Goal: Information Seeking & Learning: Compare options

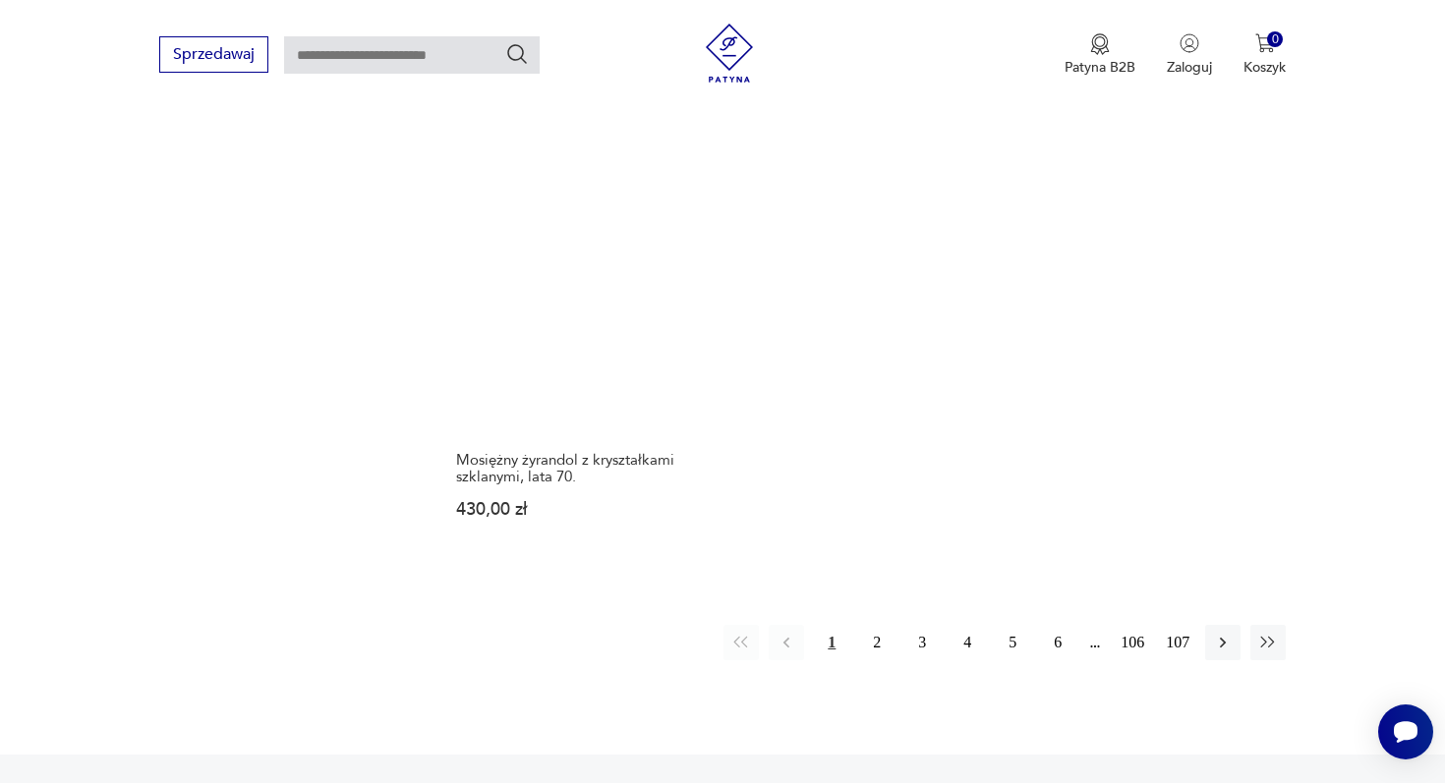
scroll to position [2956, 0]
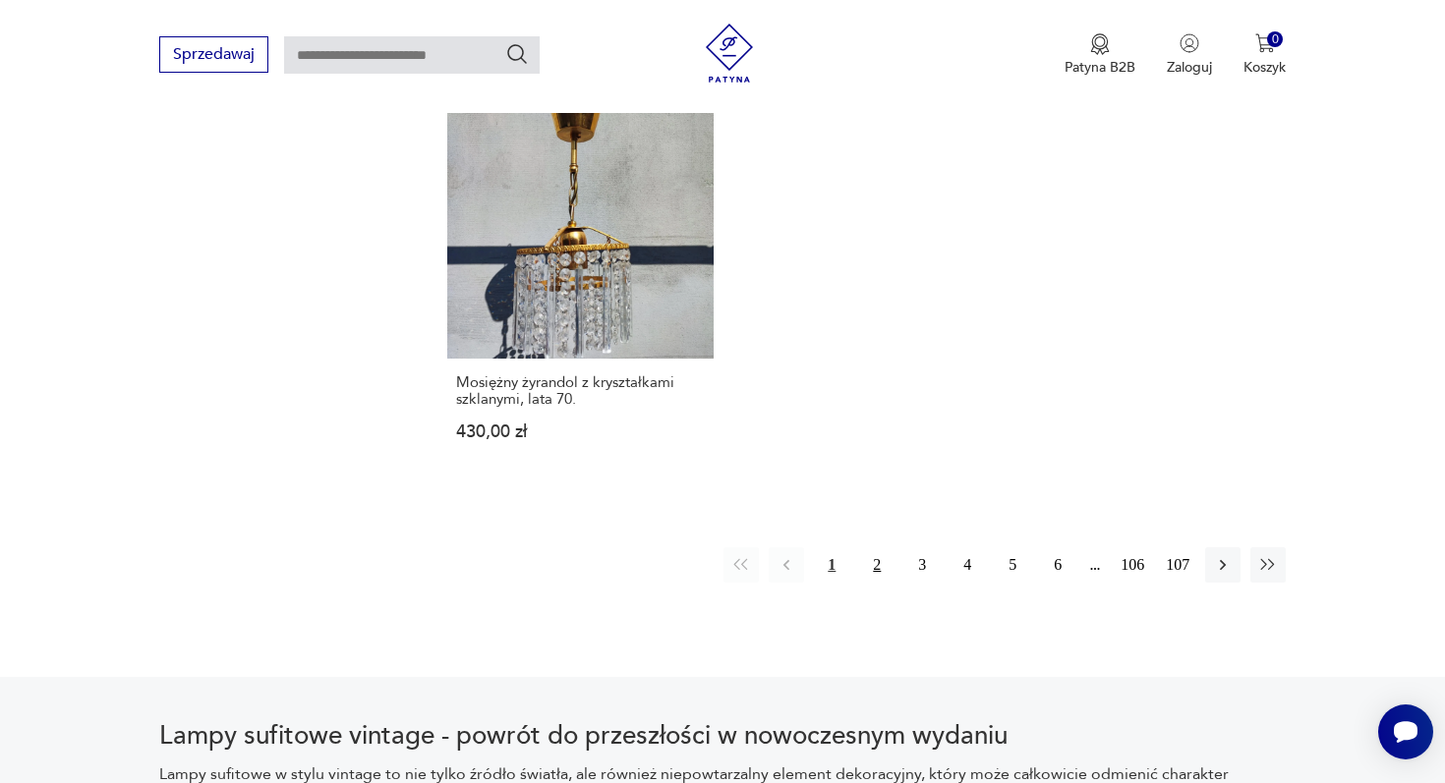
click at [886, 547] on button "2" at bounding box center [876, 564] width 35 height 35
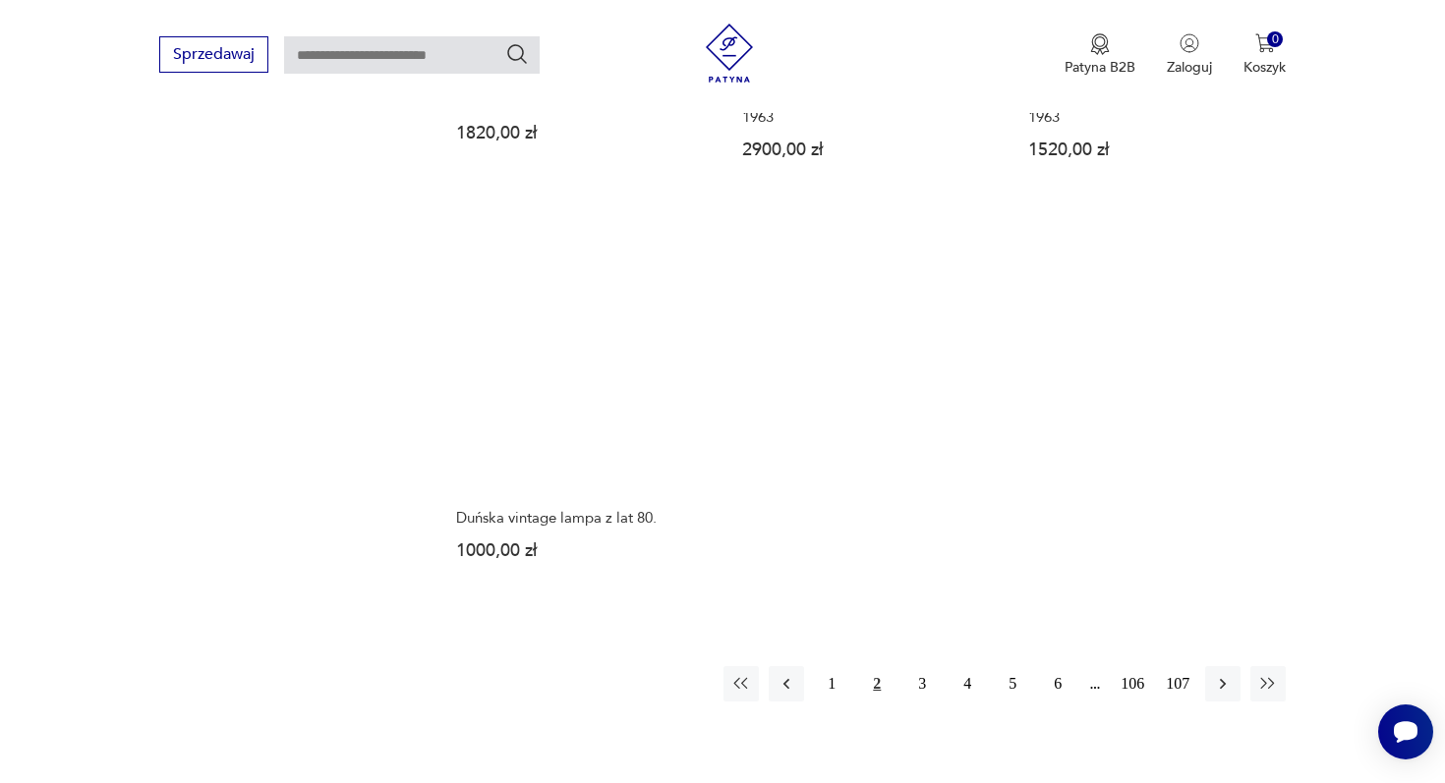
scroll to position [2833, 0]
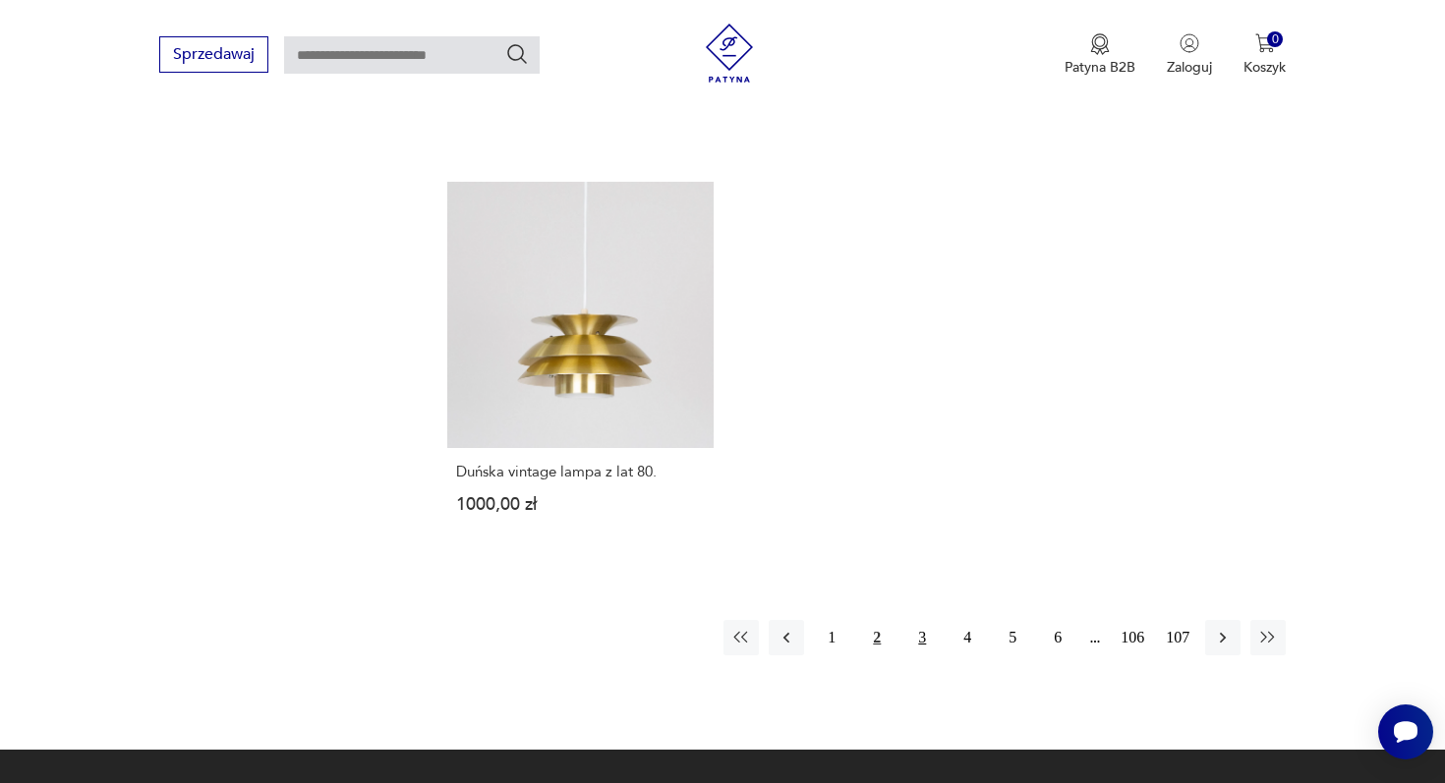
click at [920, 620] on button "3" at bounding box center [921, 637] width 35 height 35
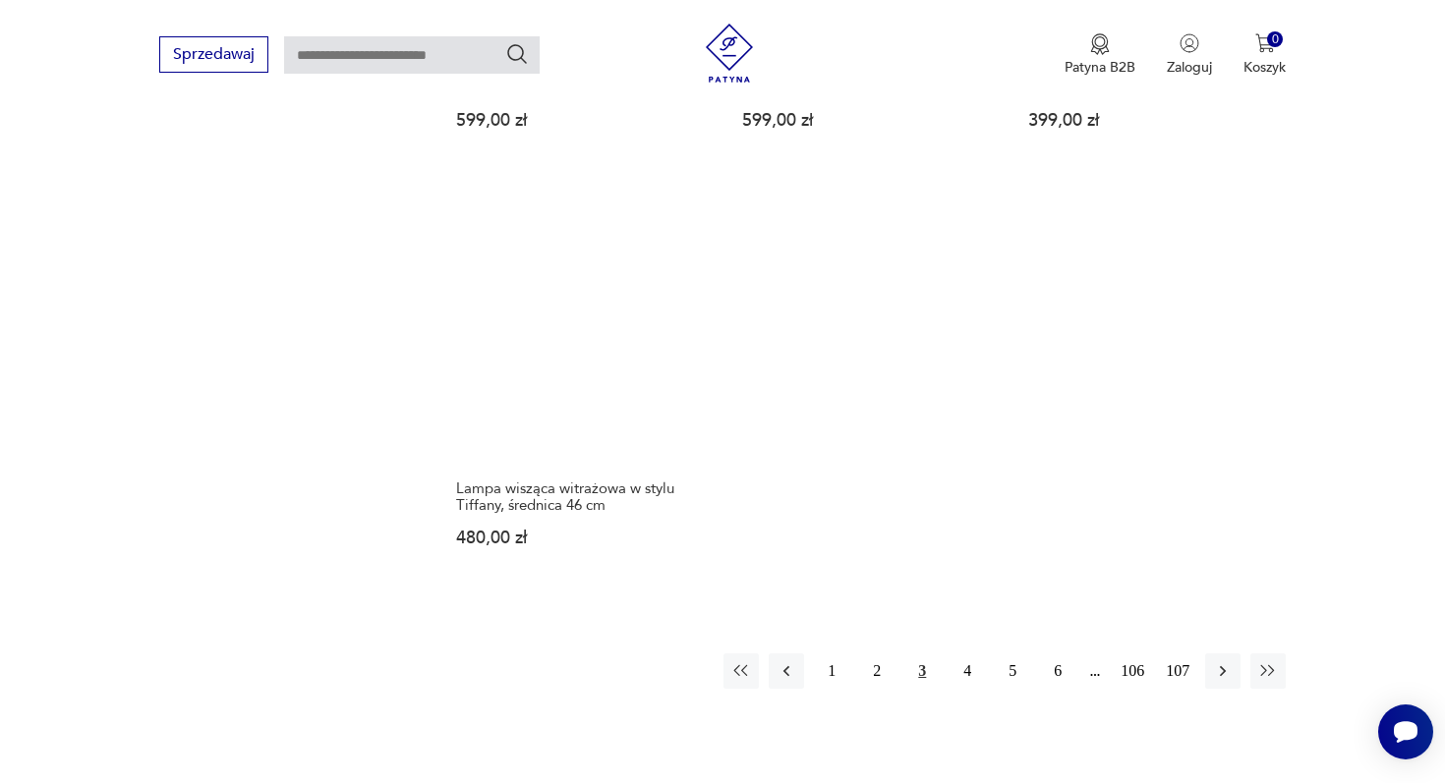
scroll to position [2969, 0]
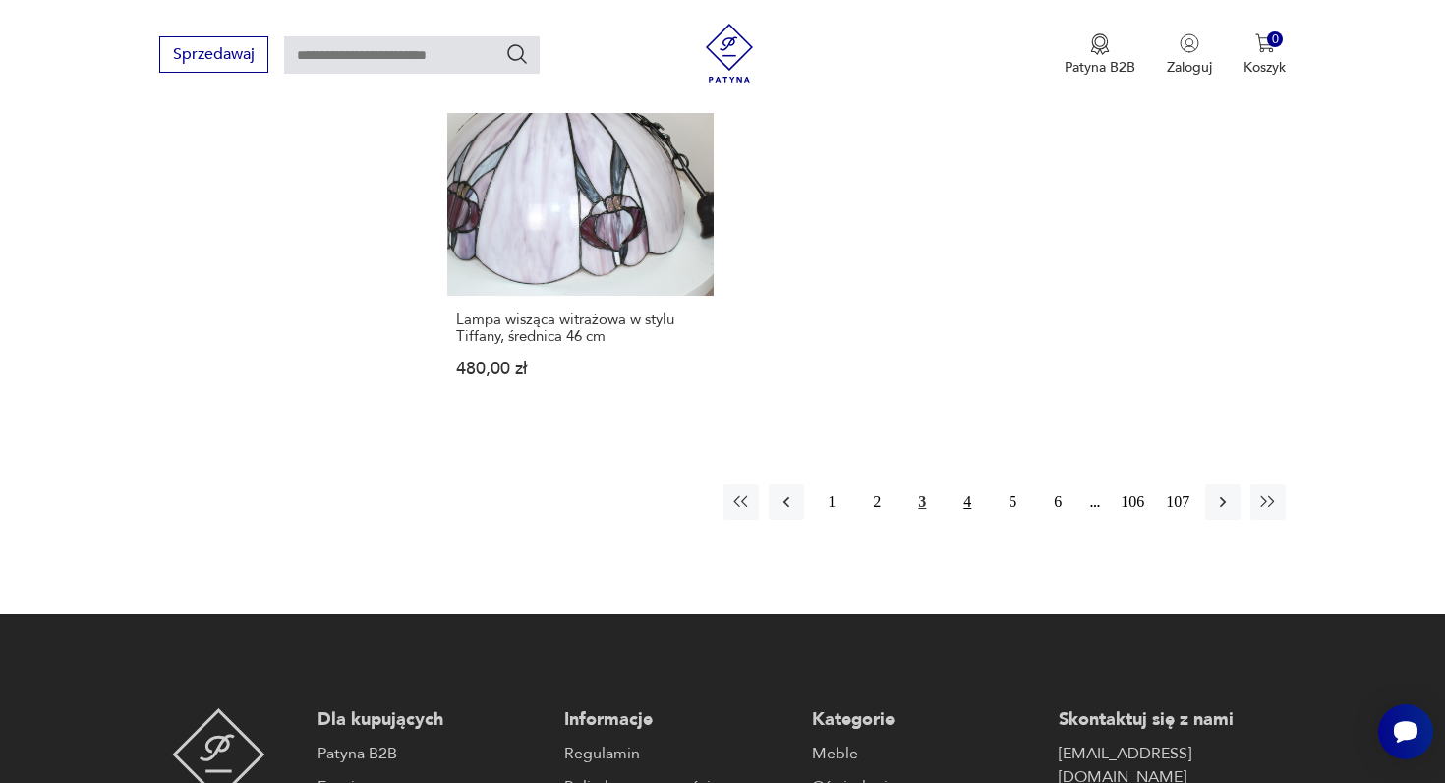
click at [965, 485] on button "4" at bounding box center [966, 502] width 35 height 35
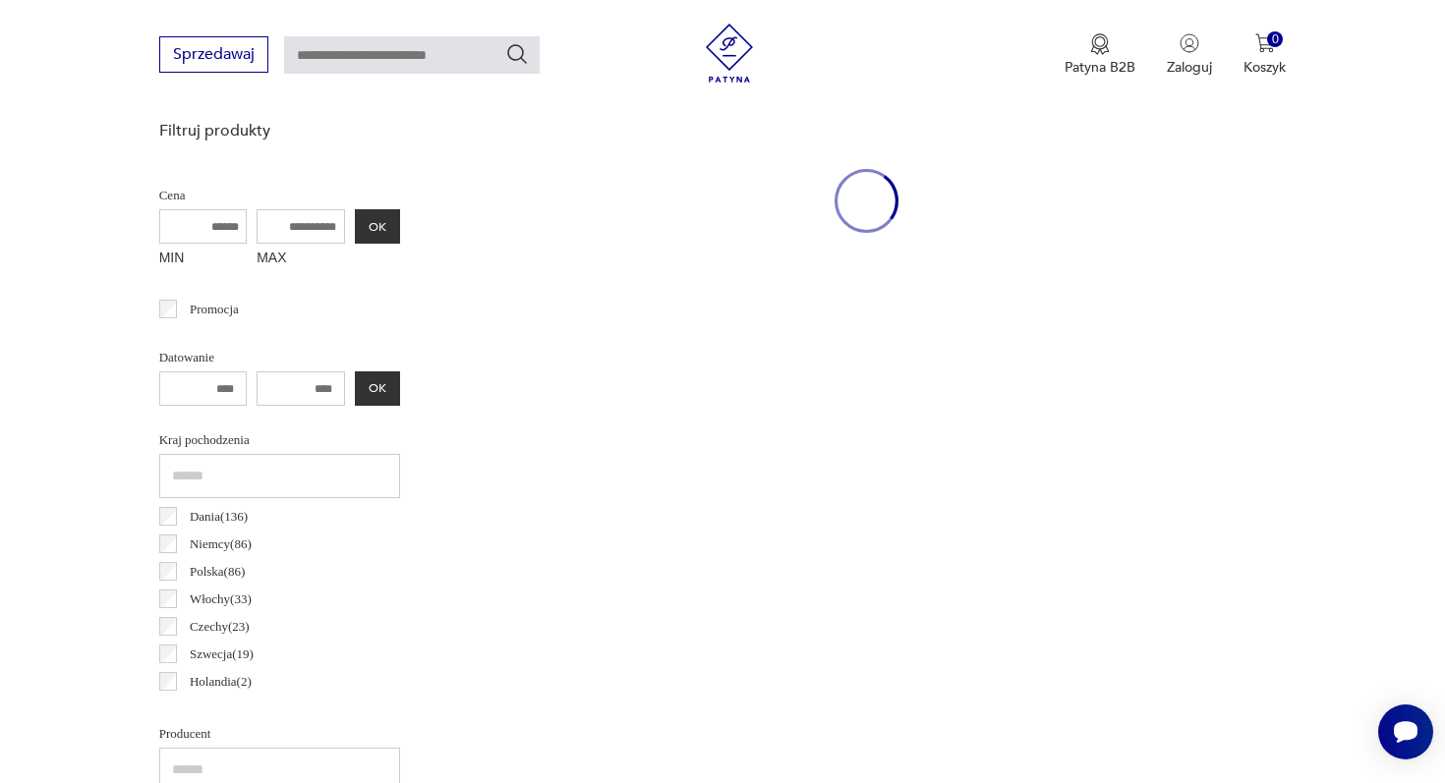
scroll to position [463, 0]
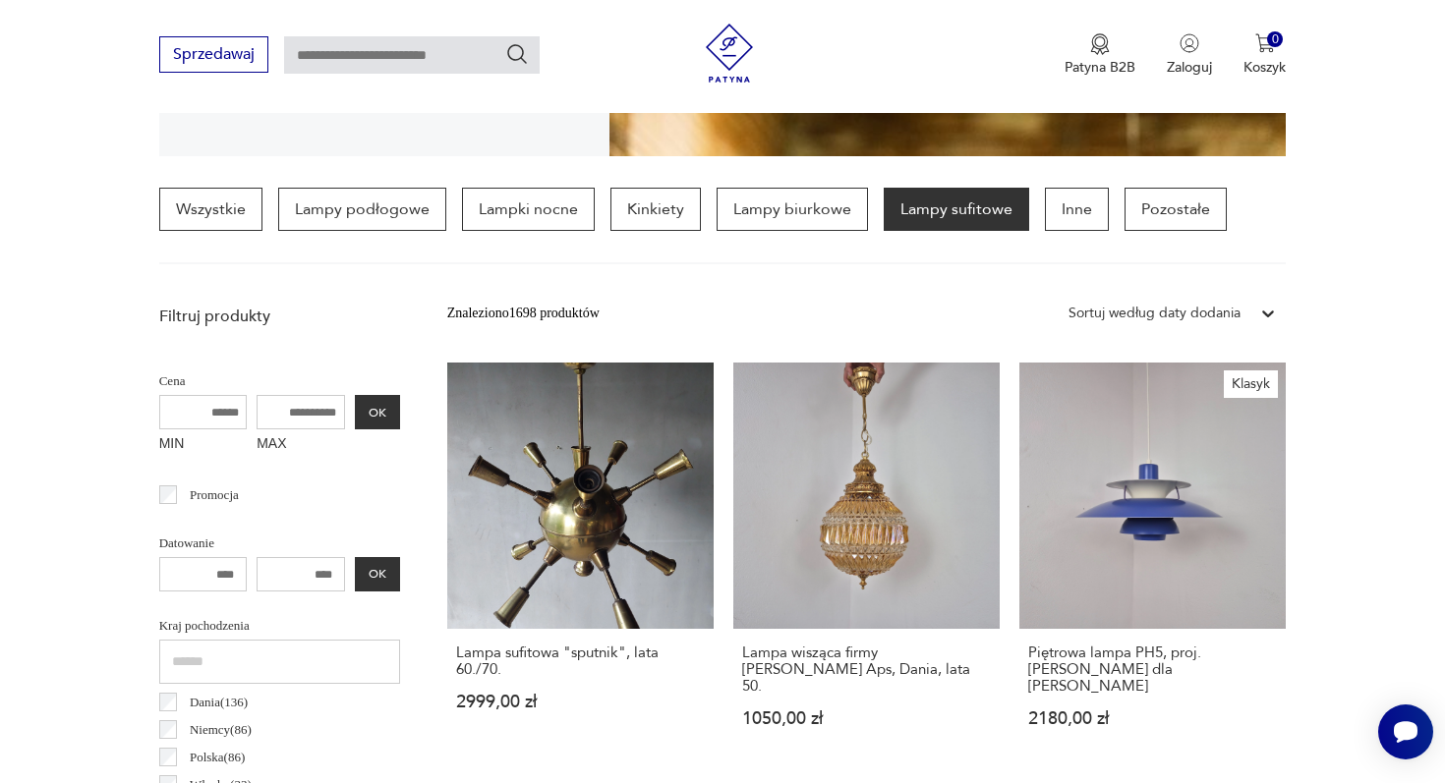
click at [301, 408] on input "MAX" at bounding box center [301, 412] width 88 height 34
type input "***"
click at [387, 400] on button "OK" at bounding box center [377, 412] width 45 height 34
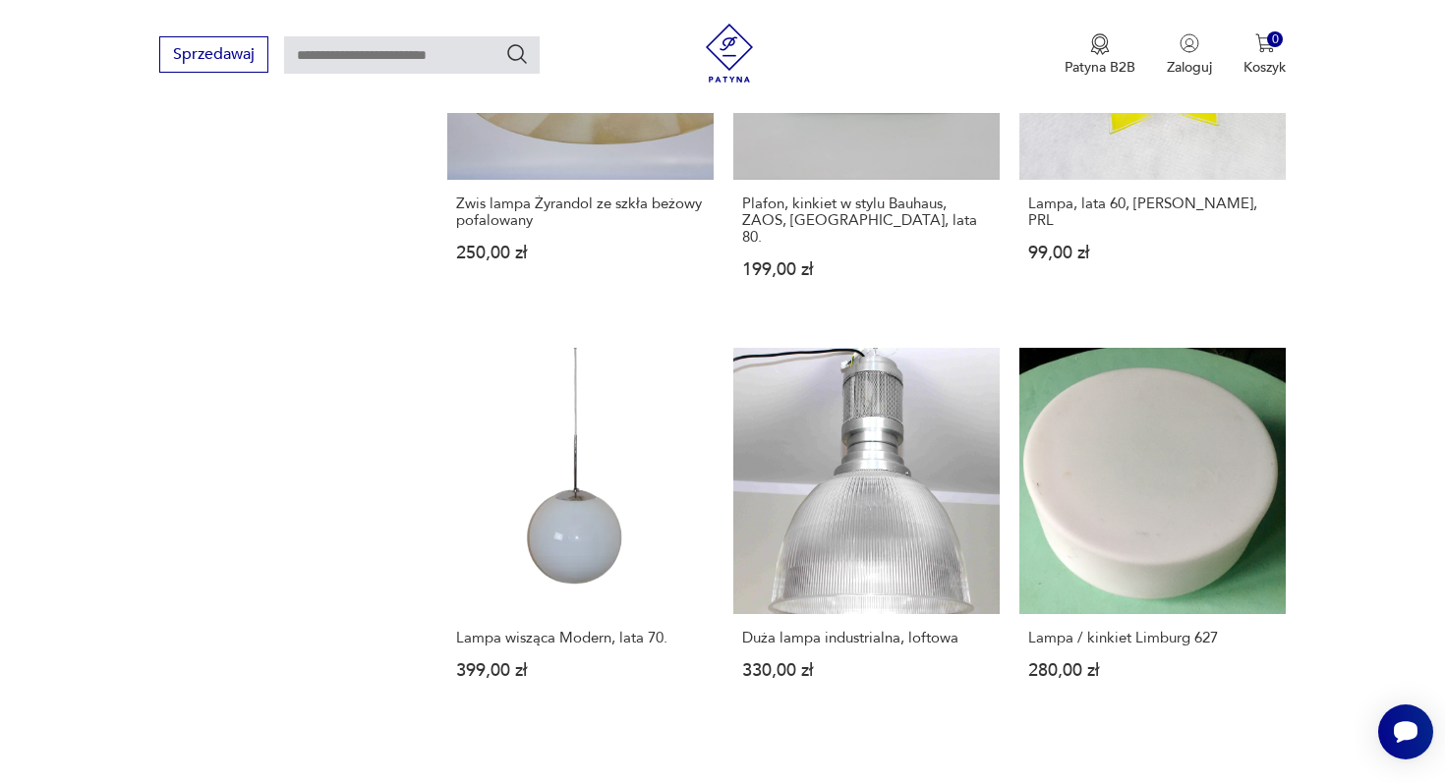
scroll to position [2727, 0]
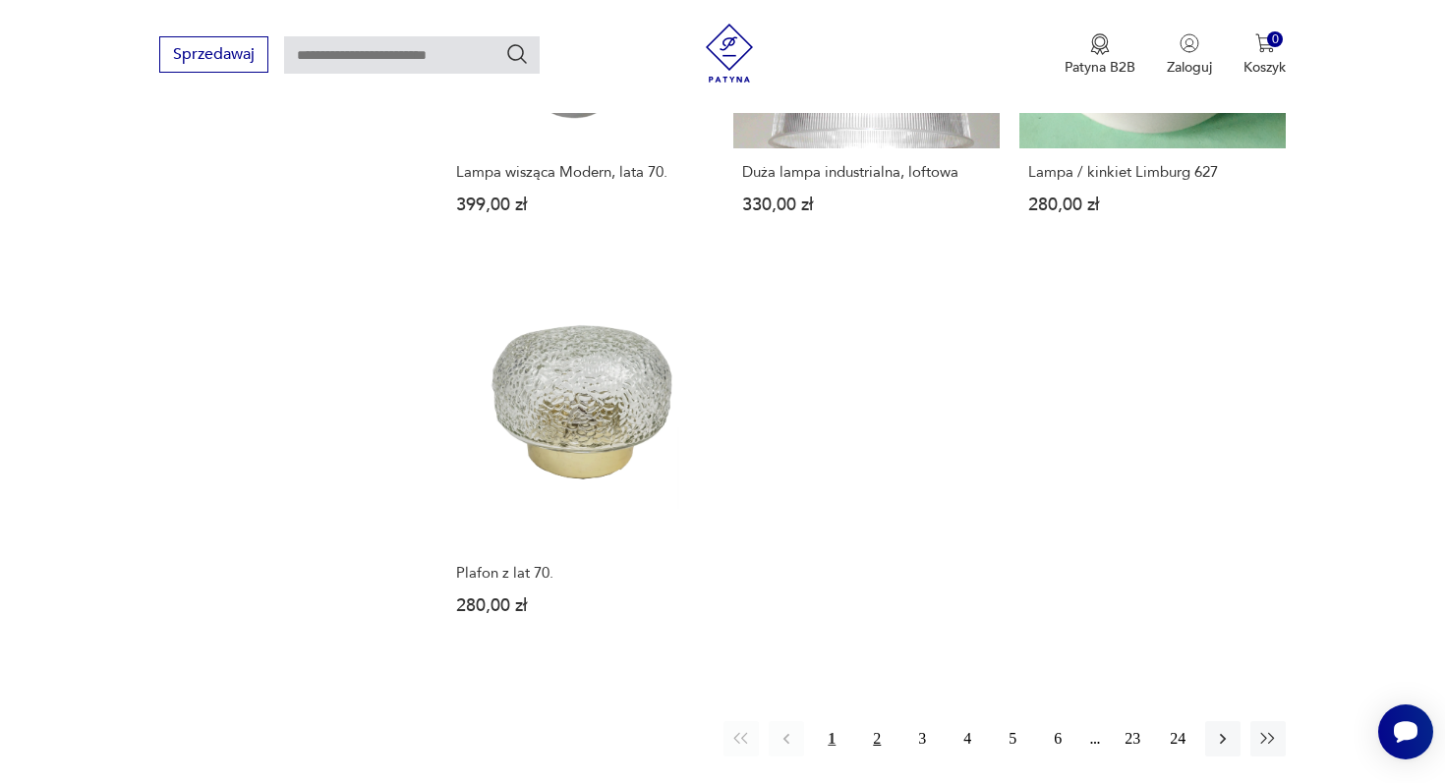
click at [870, 721] on button "2" at bounding box center [876, 738] width 35 height 35
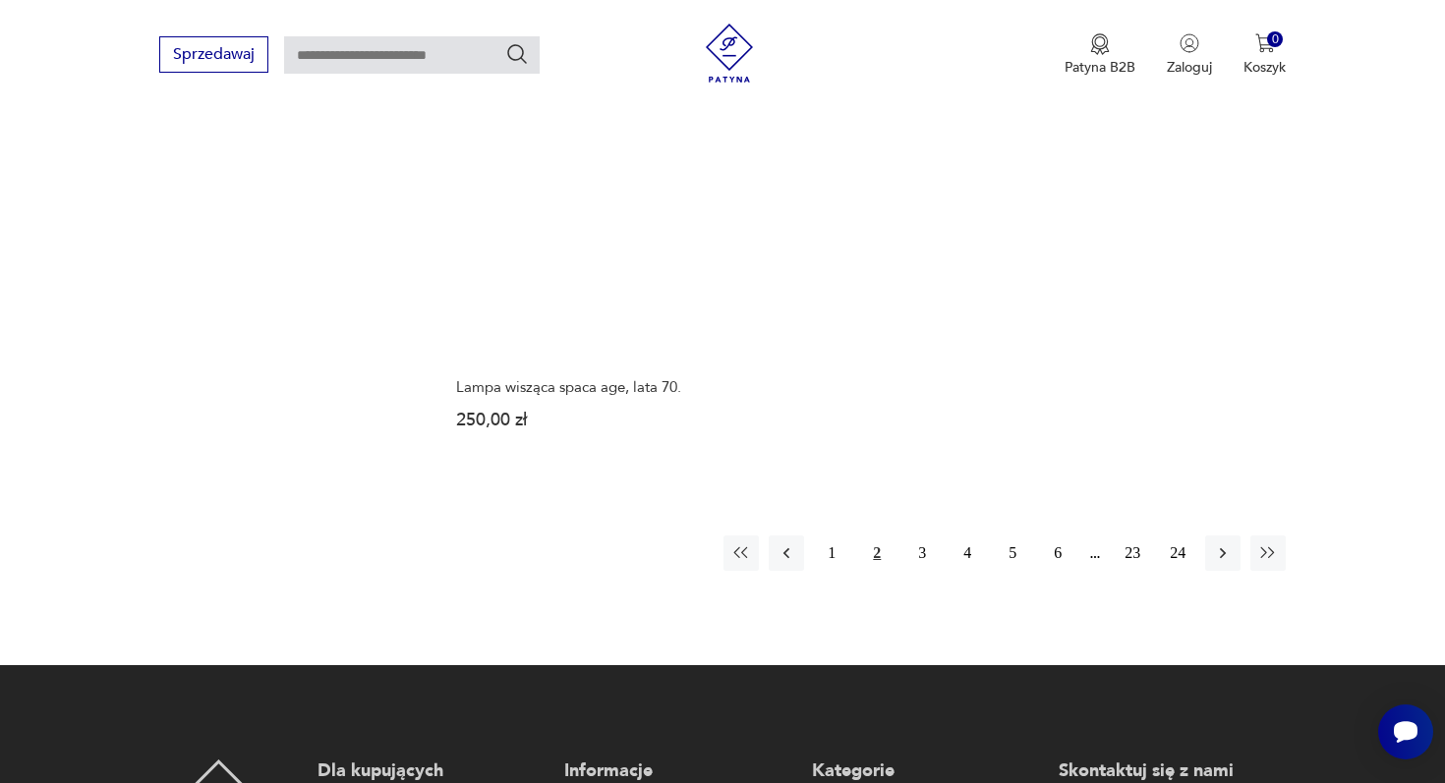
scroll to position [3044, 0]
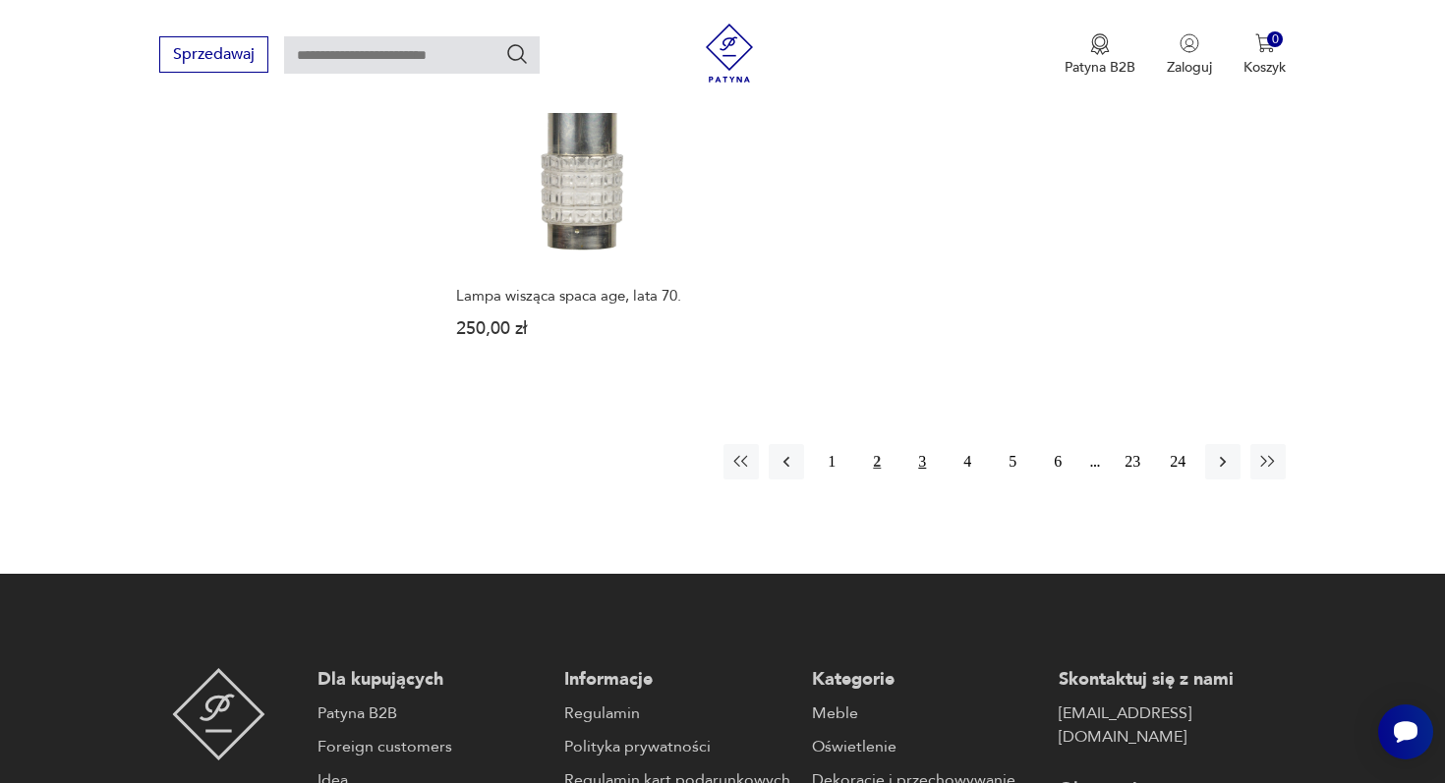
click at [929, 444] on button "3" at bounding box center [921, 461] width 35 height 35
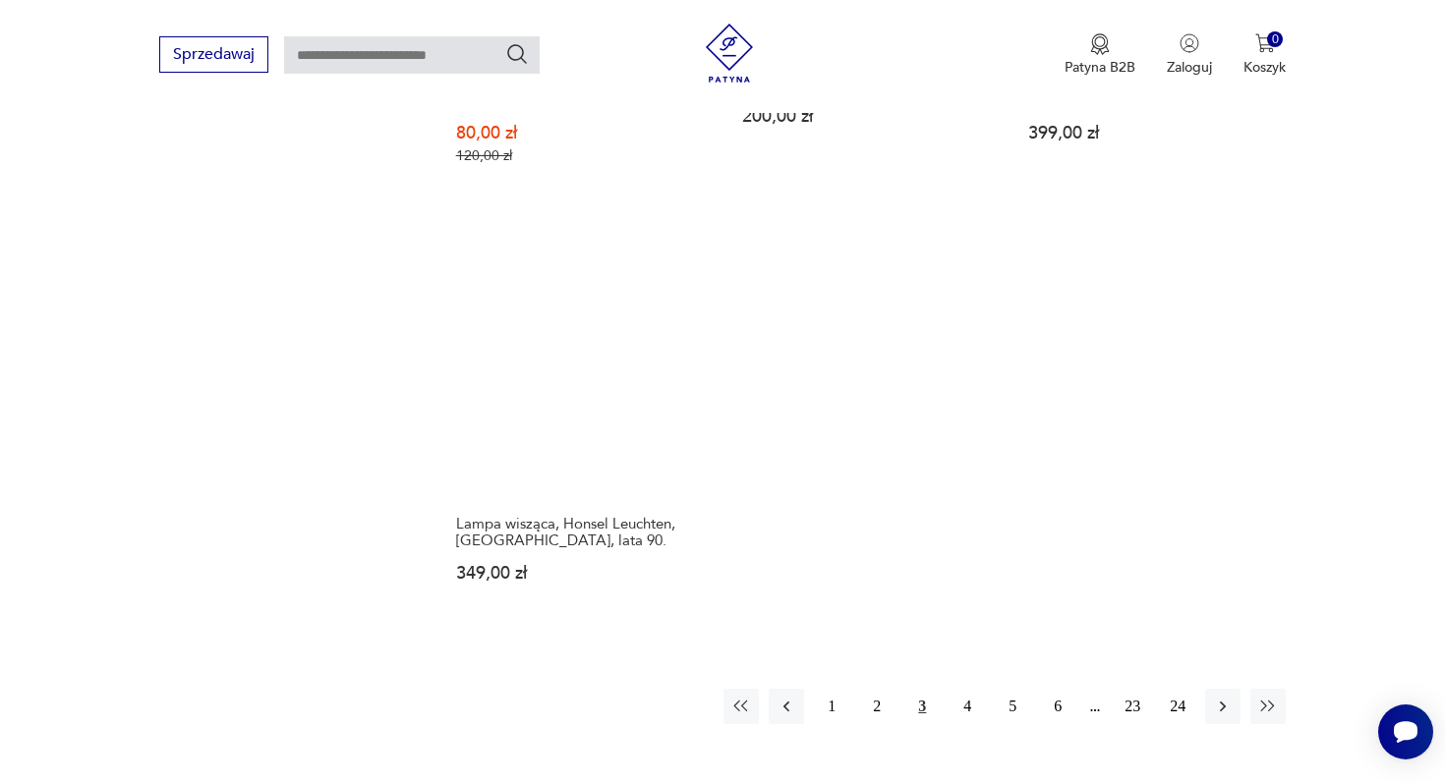
scroll to position [2957, 0]
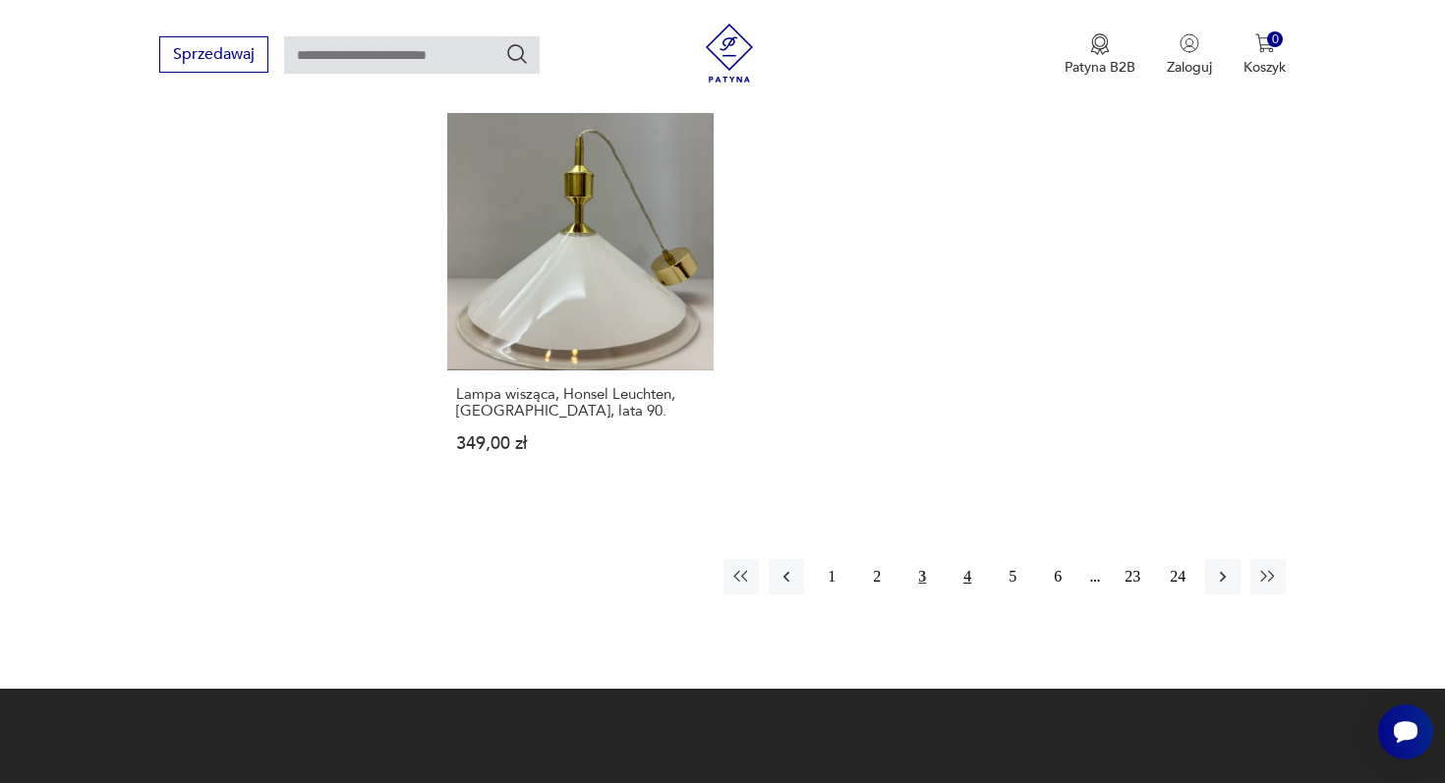
click at [970, 559] on button "4" at bounding box center [966, 576] width 35 height 35
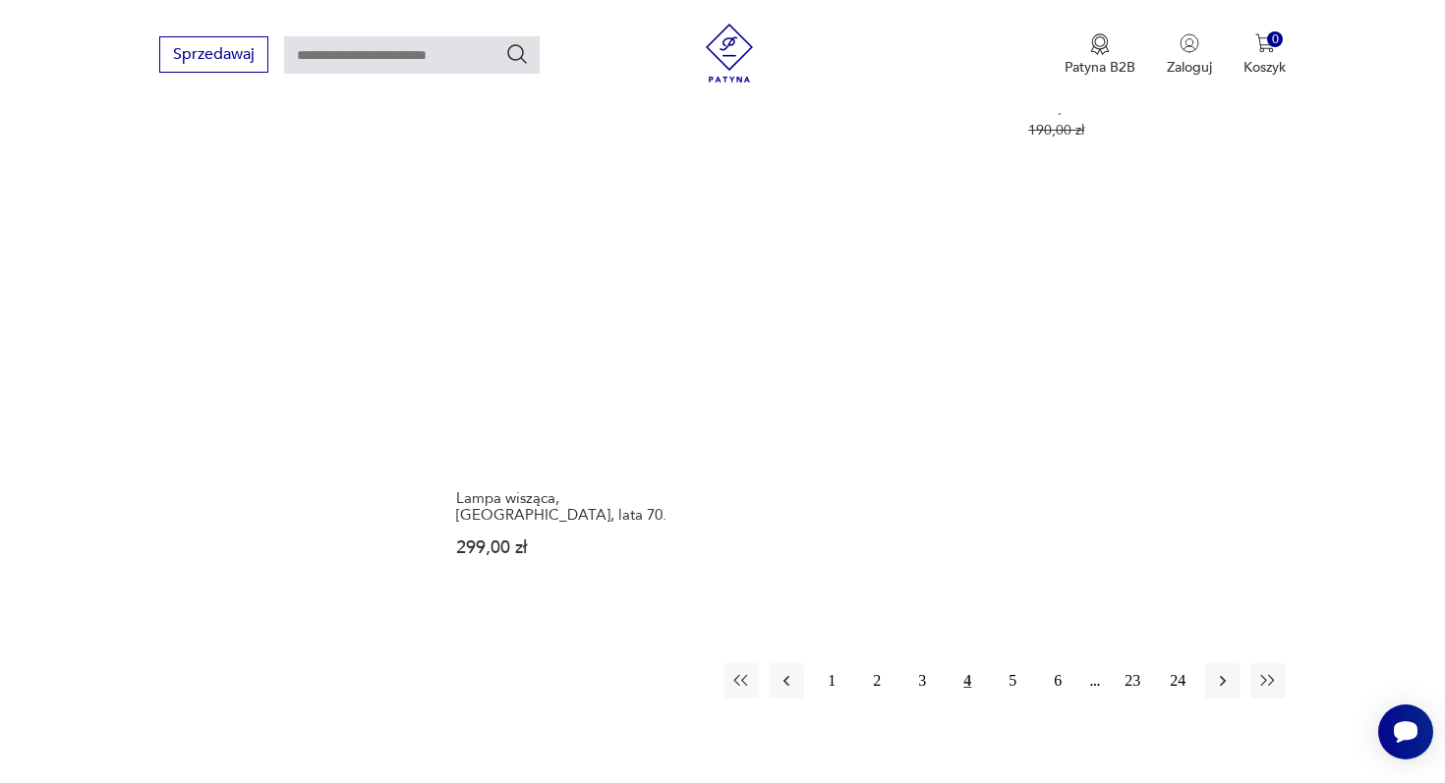
scroll to position [2988, 0]
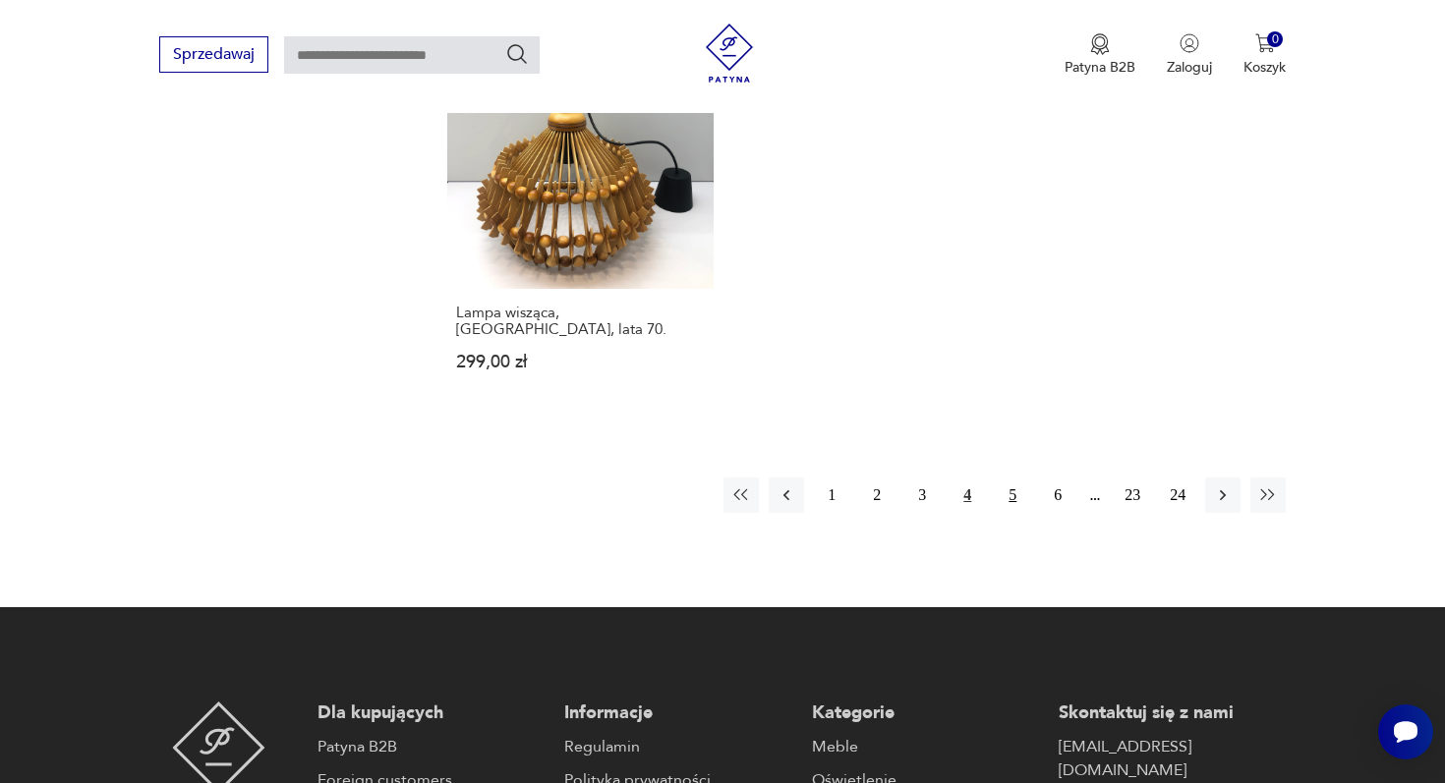
click at [1012, 478] on button "5" at bounding box center [1012, 495] width 35 height 35
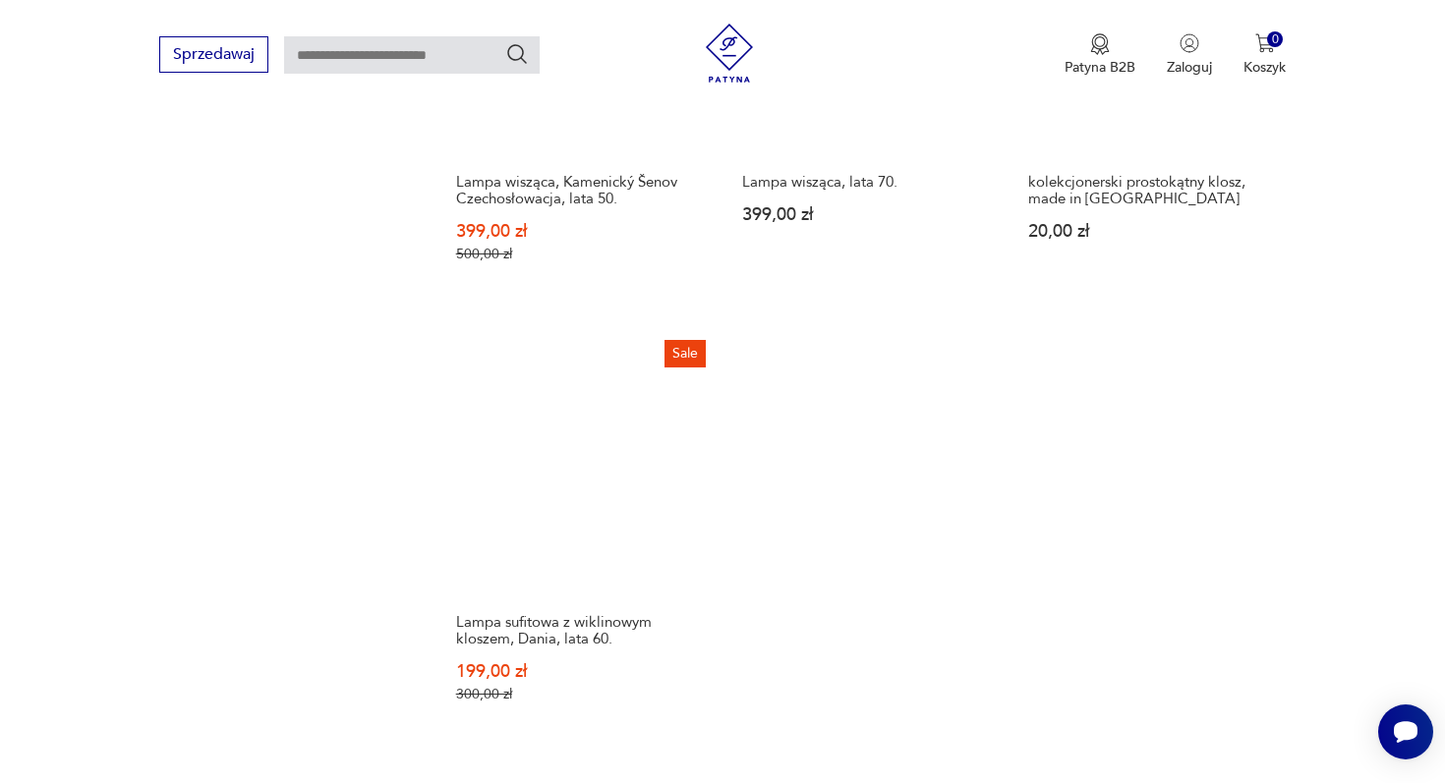
scroll to position [2686, 0]
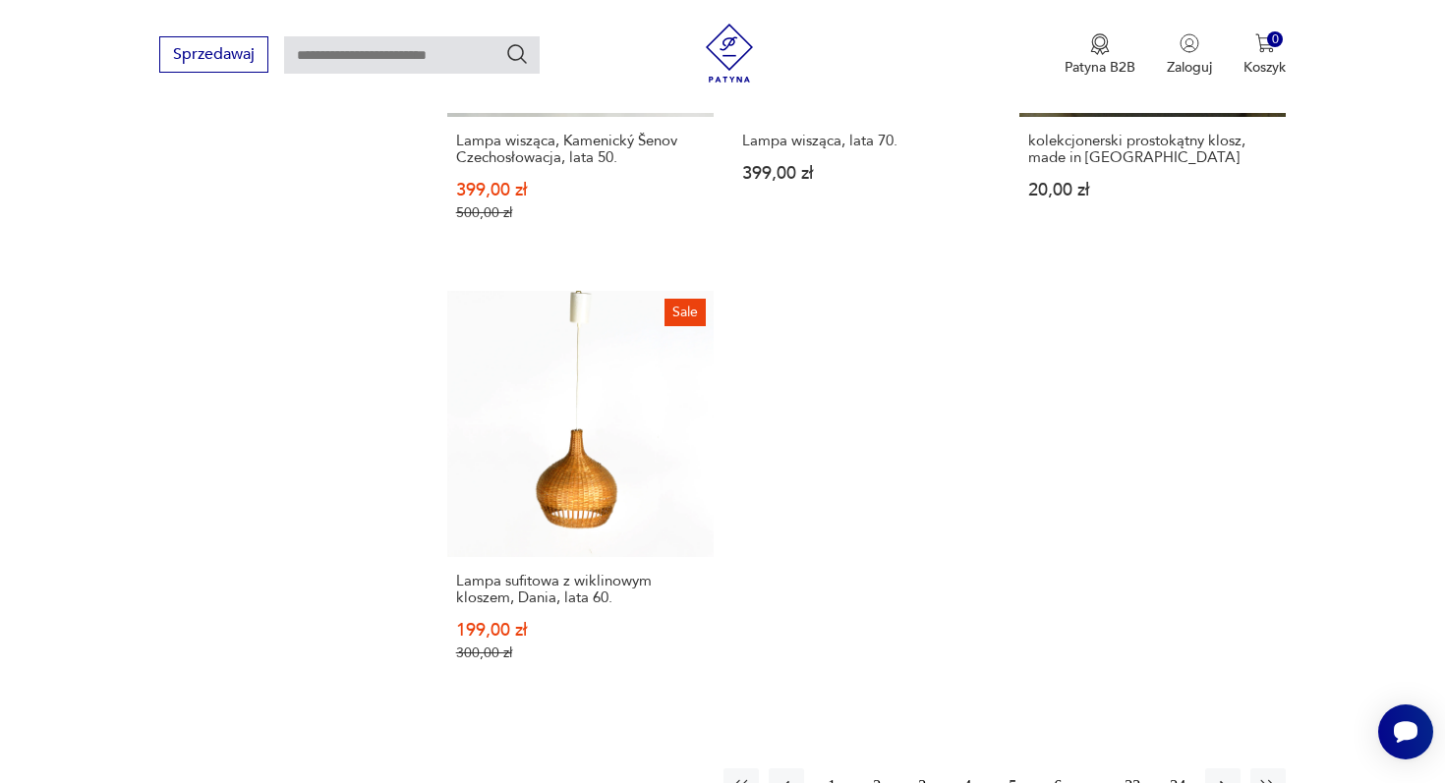
click at [1065, 769] on button "6" at bounding box center [1057, 786] width 35 height 35
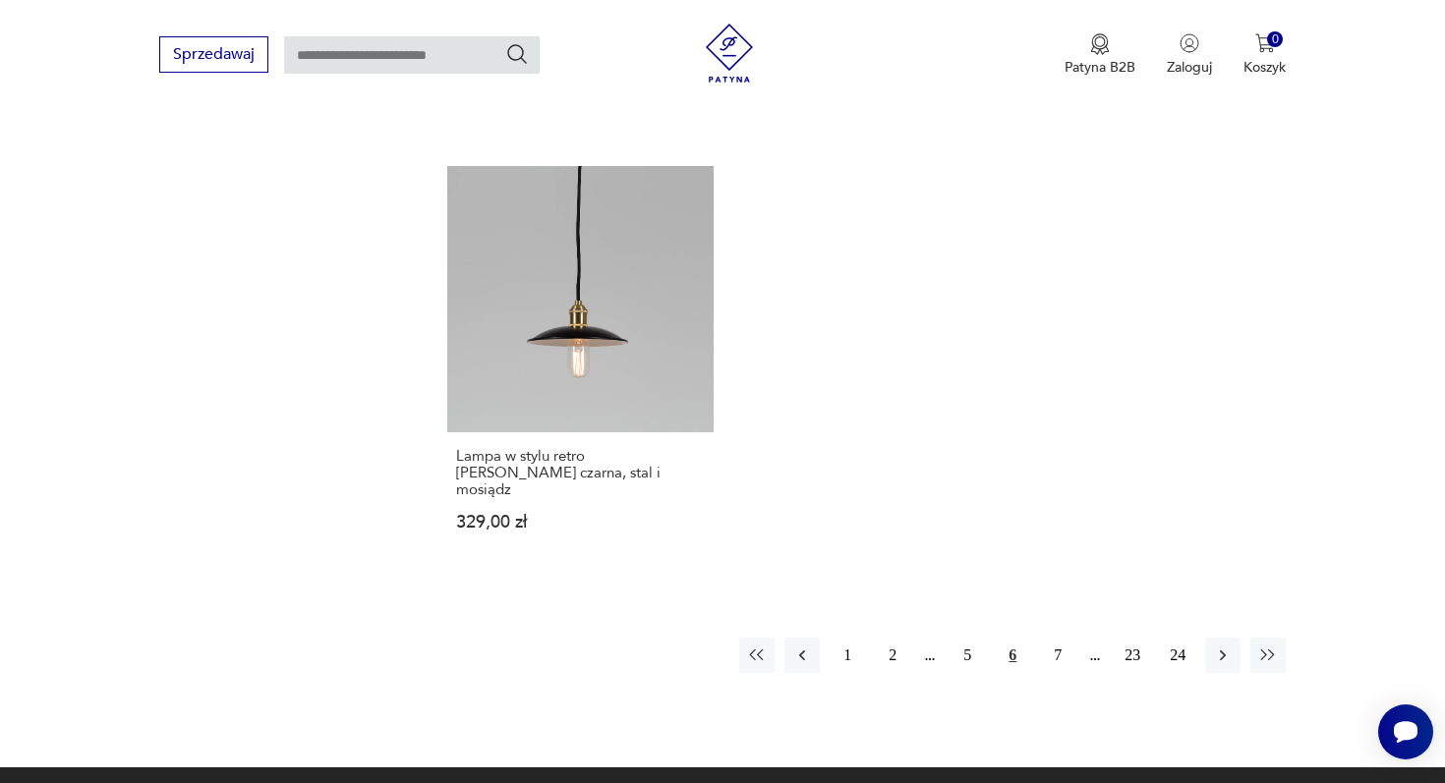
scroll to position [2897, 0]
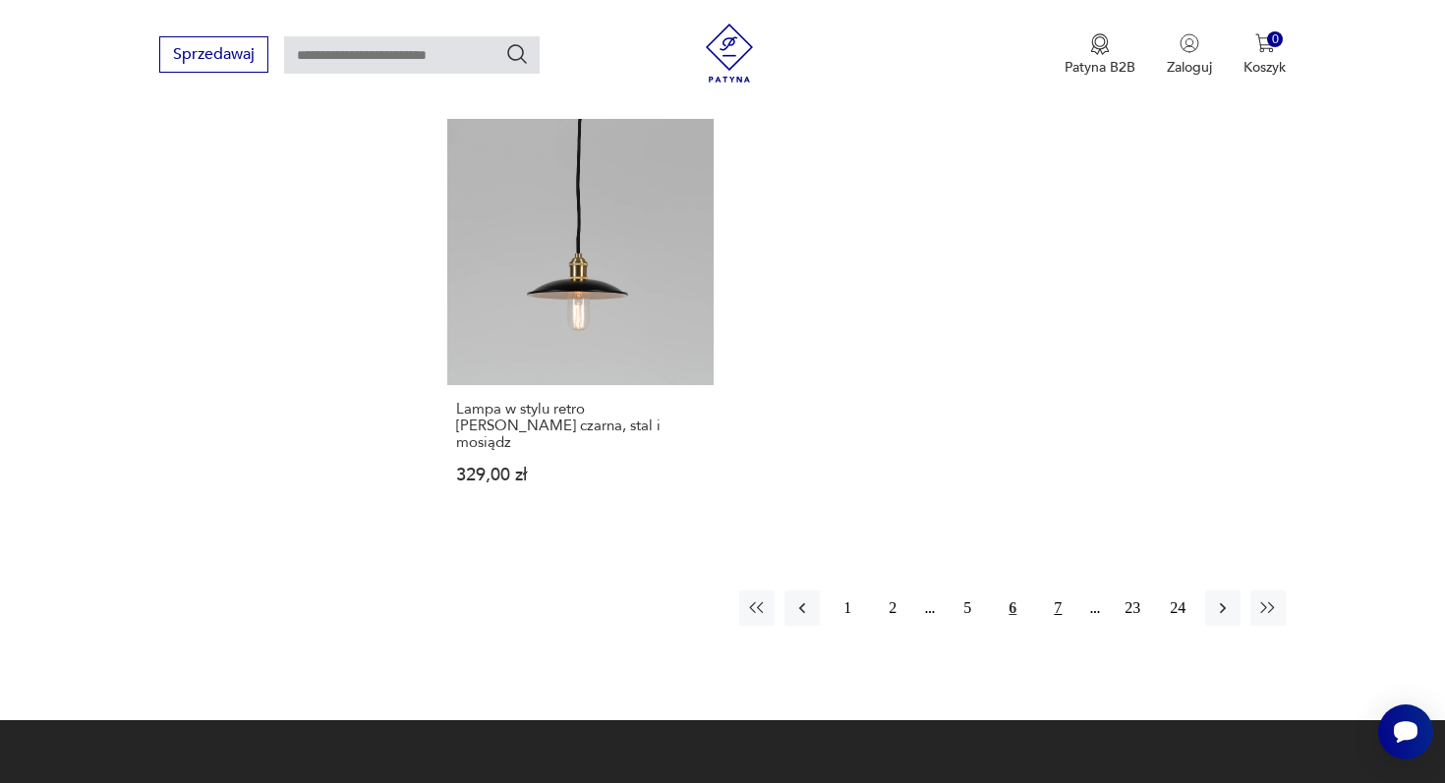
click at [1051, 591] on button "7" at bounding box center [1057, 608] width 35 height 35
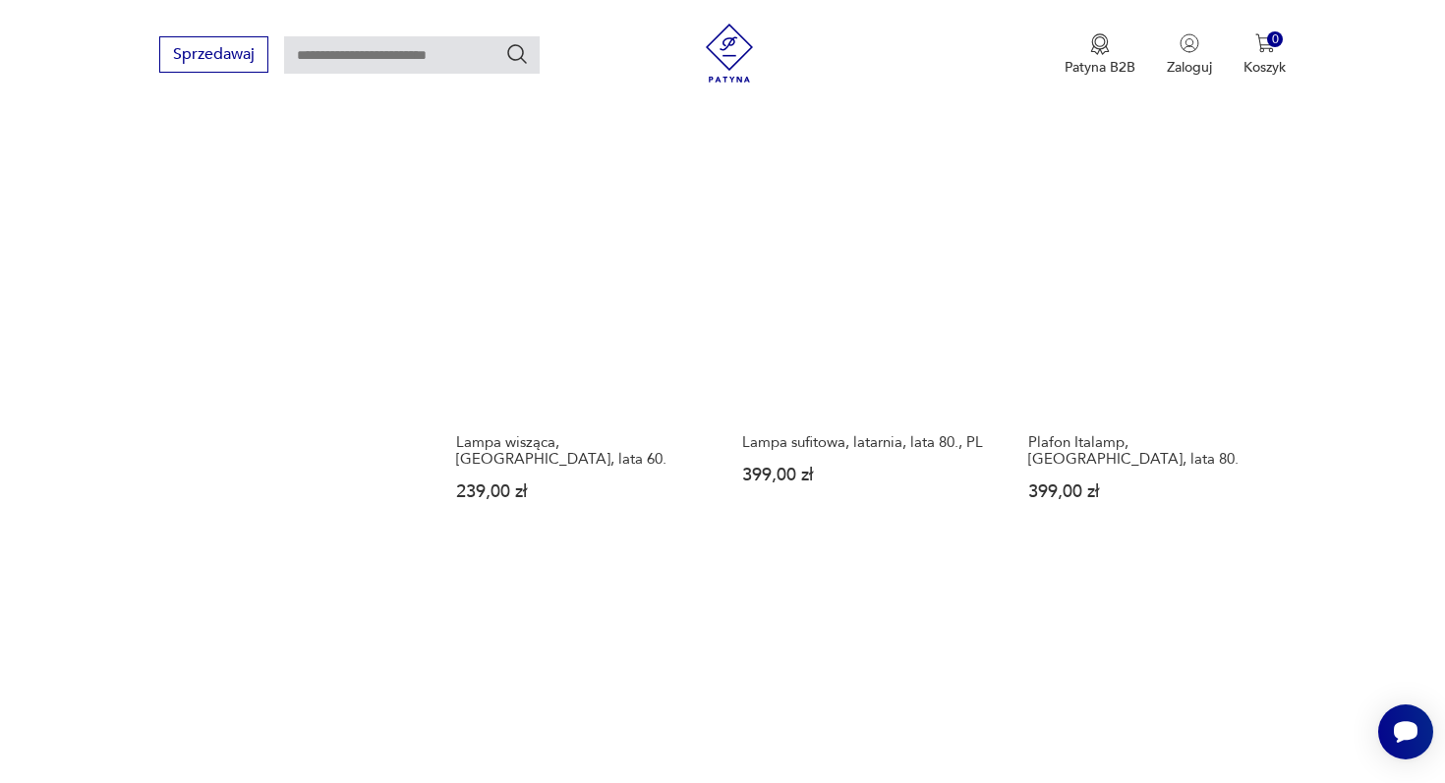
scroll to position [2703, 0]
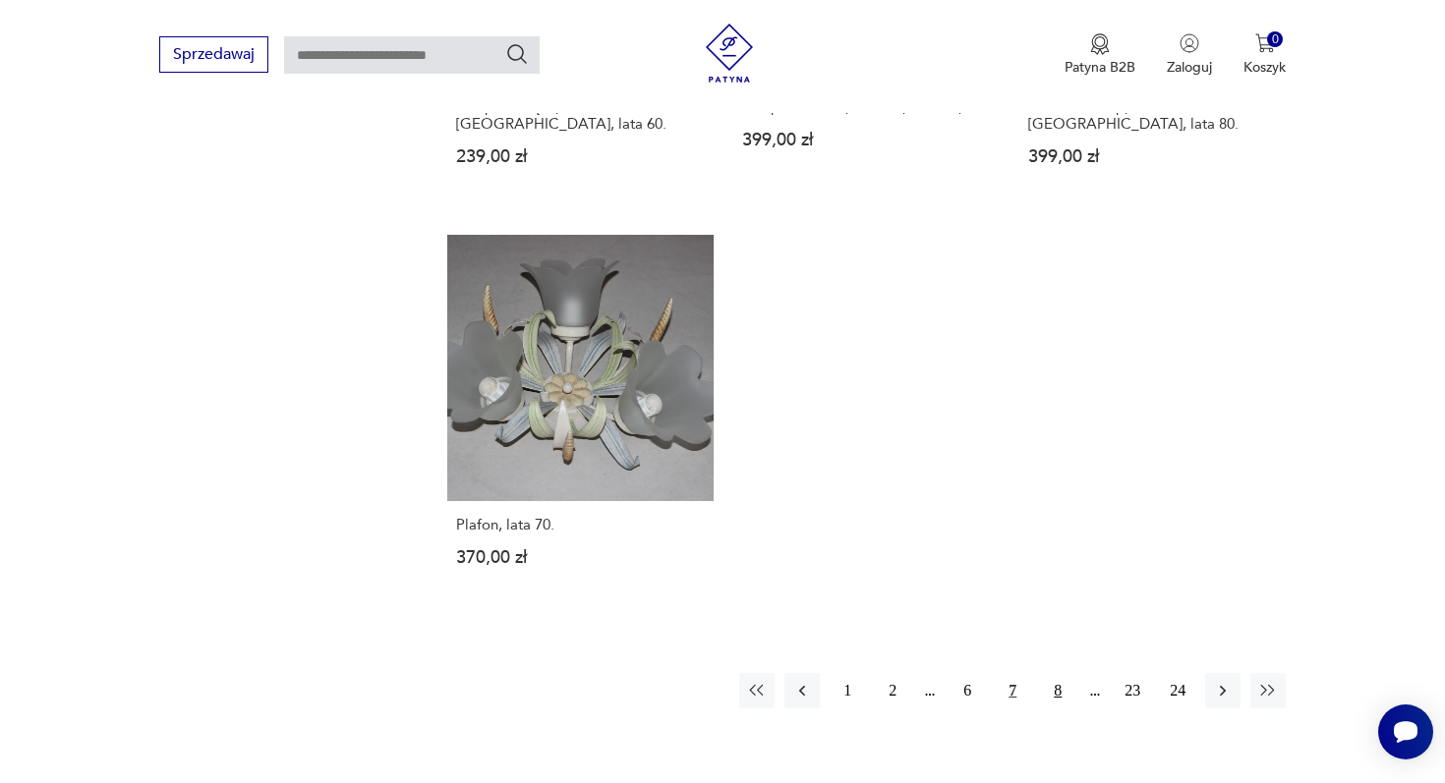
click at [1052, 673] on button "8" at bounding box center [1057, 690] width 35 height 35
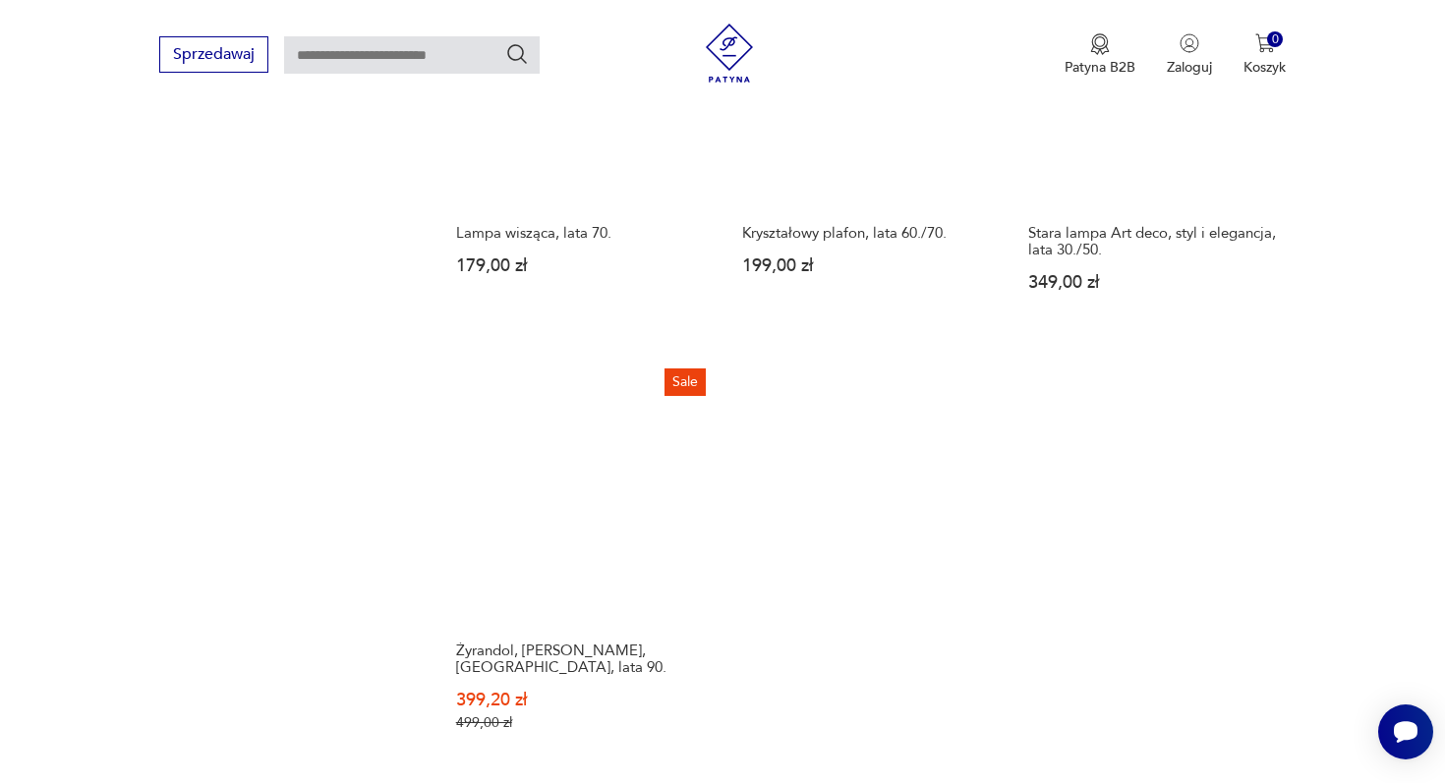
scroll to position [2695, 0]
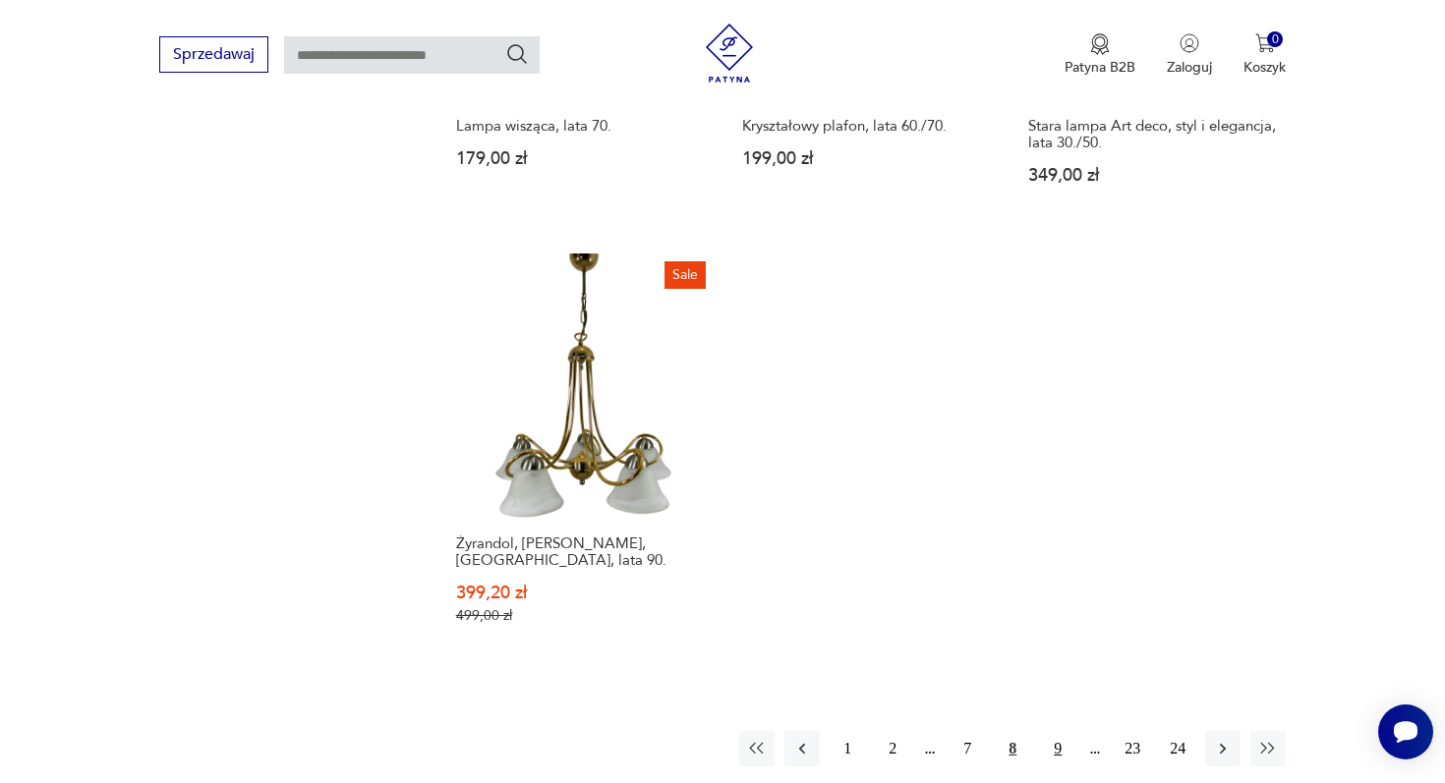
click at [1058, 731] on button "9" at bounding box center [1057, 748] width 35 height 35
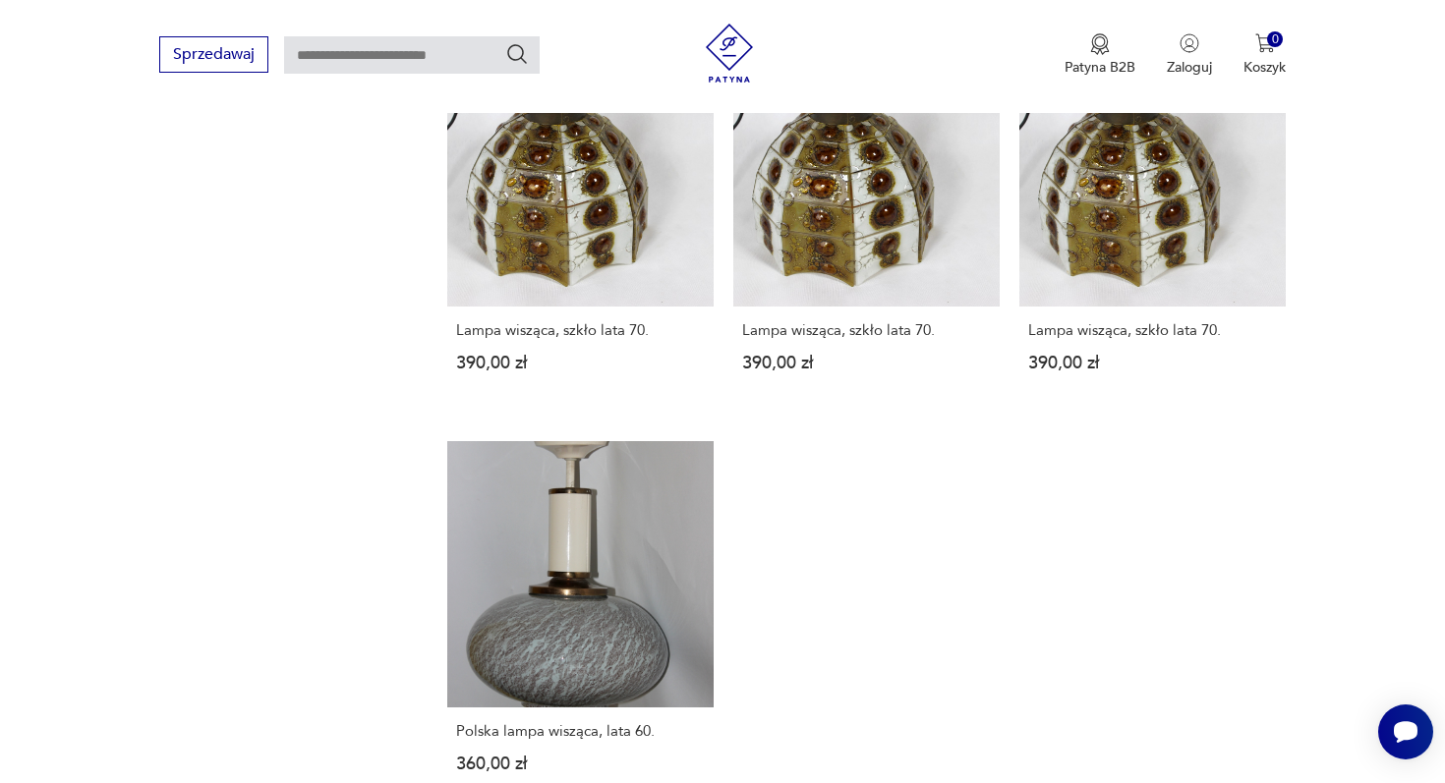
scroll to position [2718, 0]
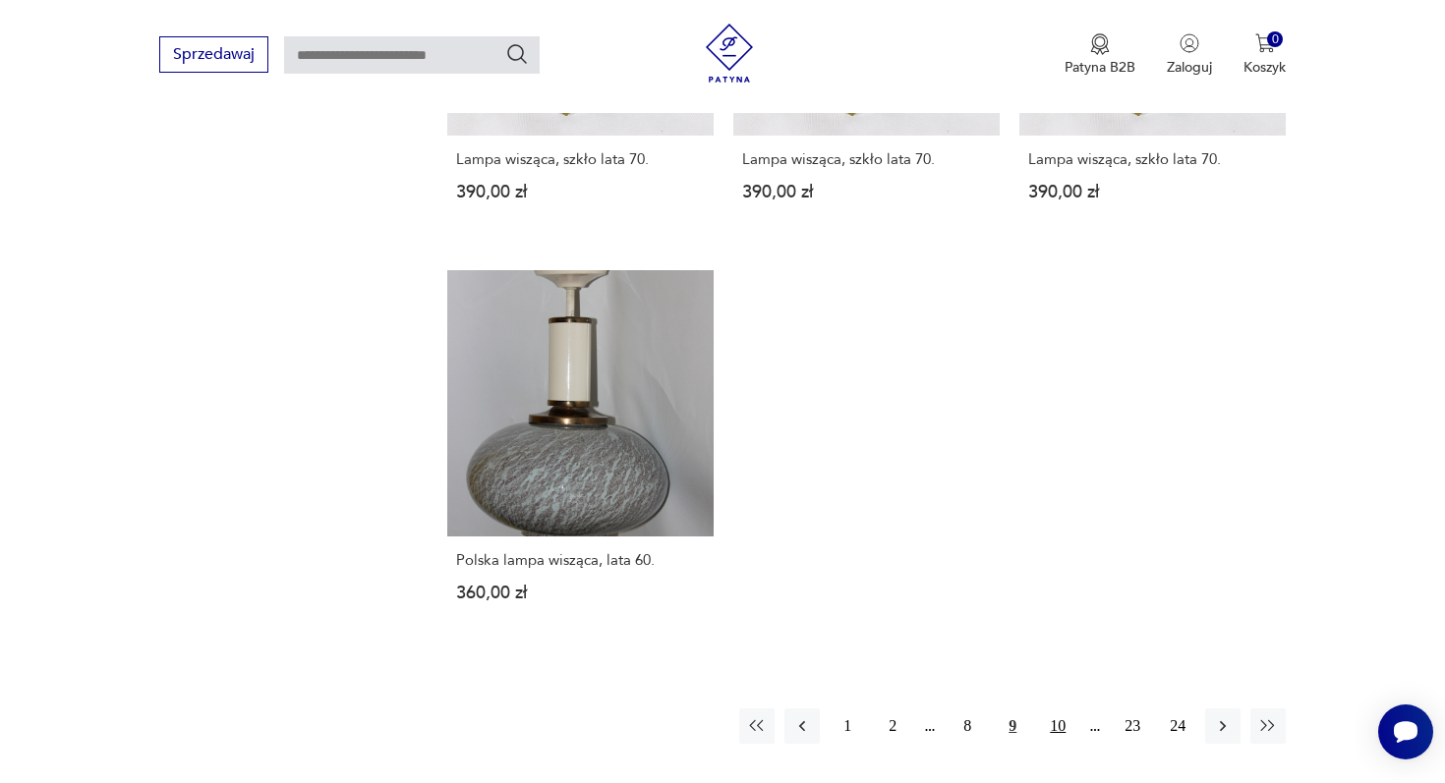
click at [1061, 709] on button "10" at bounding box center [1057, 726] width 35 height 35
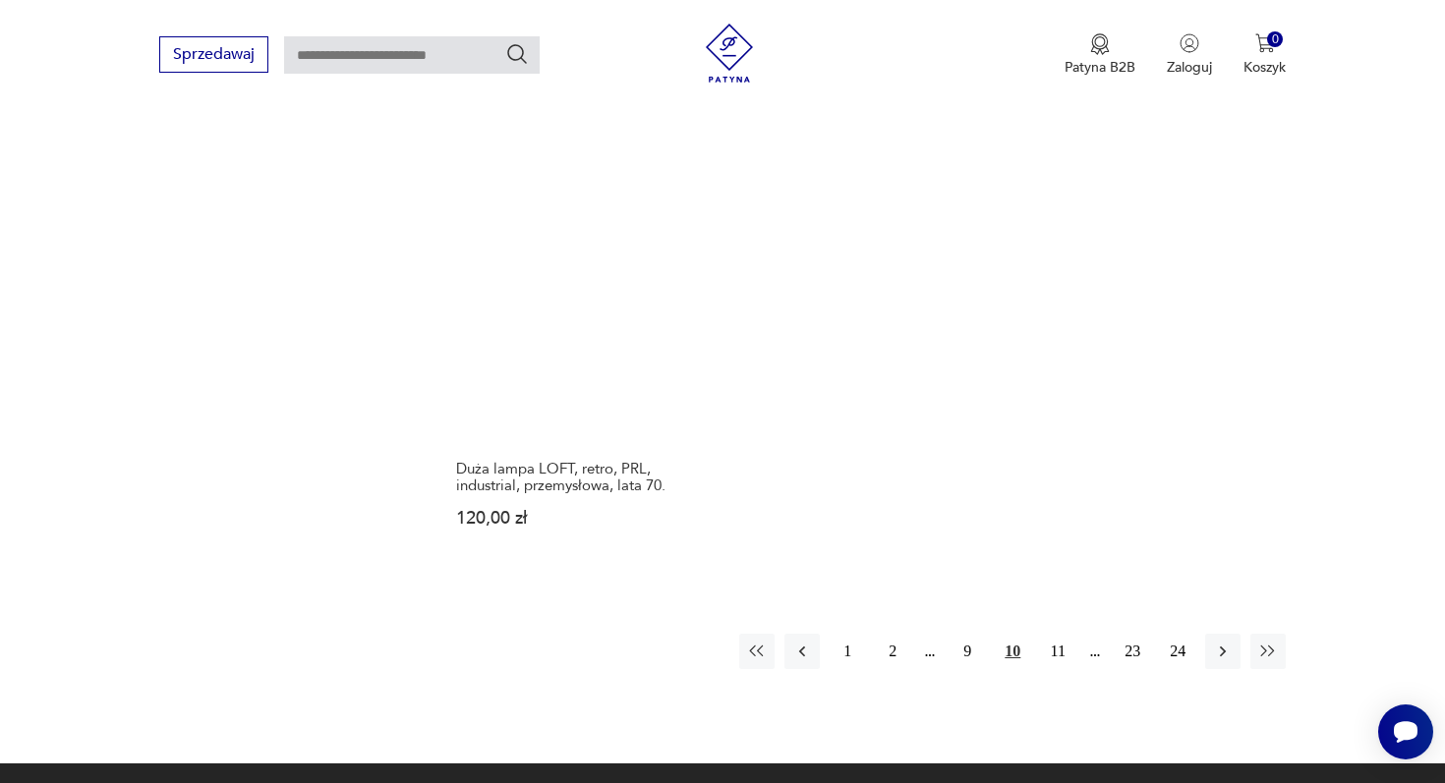
scroll to position [2884, 0]
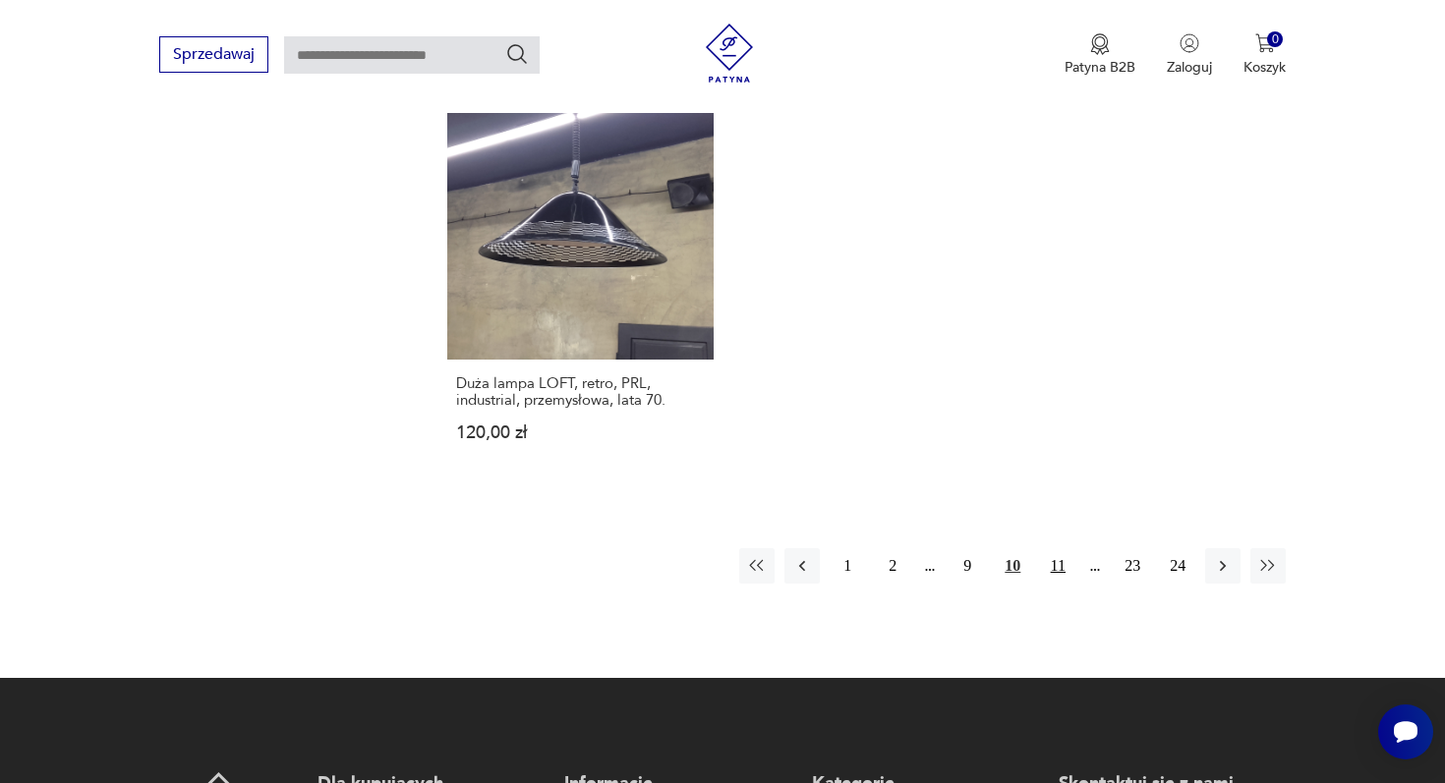
click at [1059, 552] on button "11" at bounding box center [1057, 565] width 35 height 35
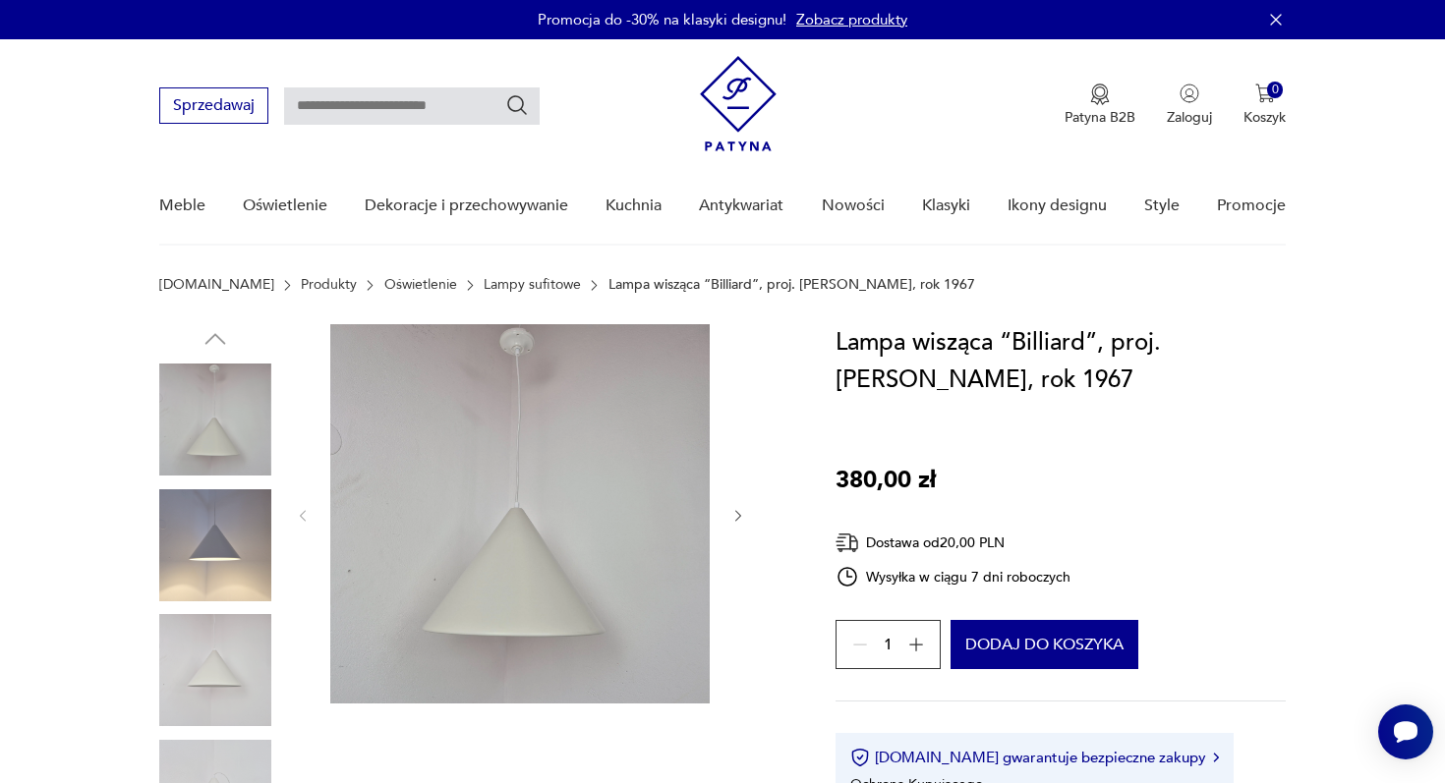
click at [204, 545] on img at bounding box center [215, 545] width 112 height 112
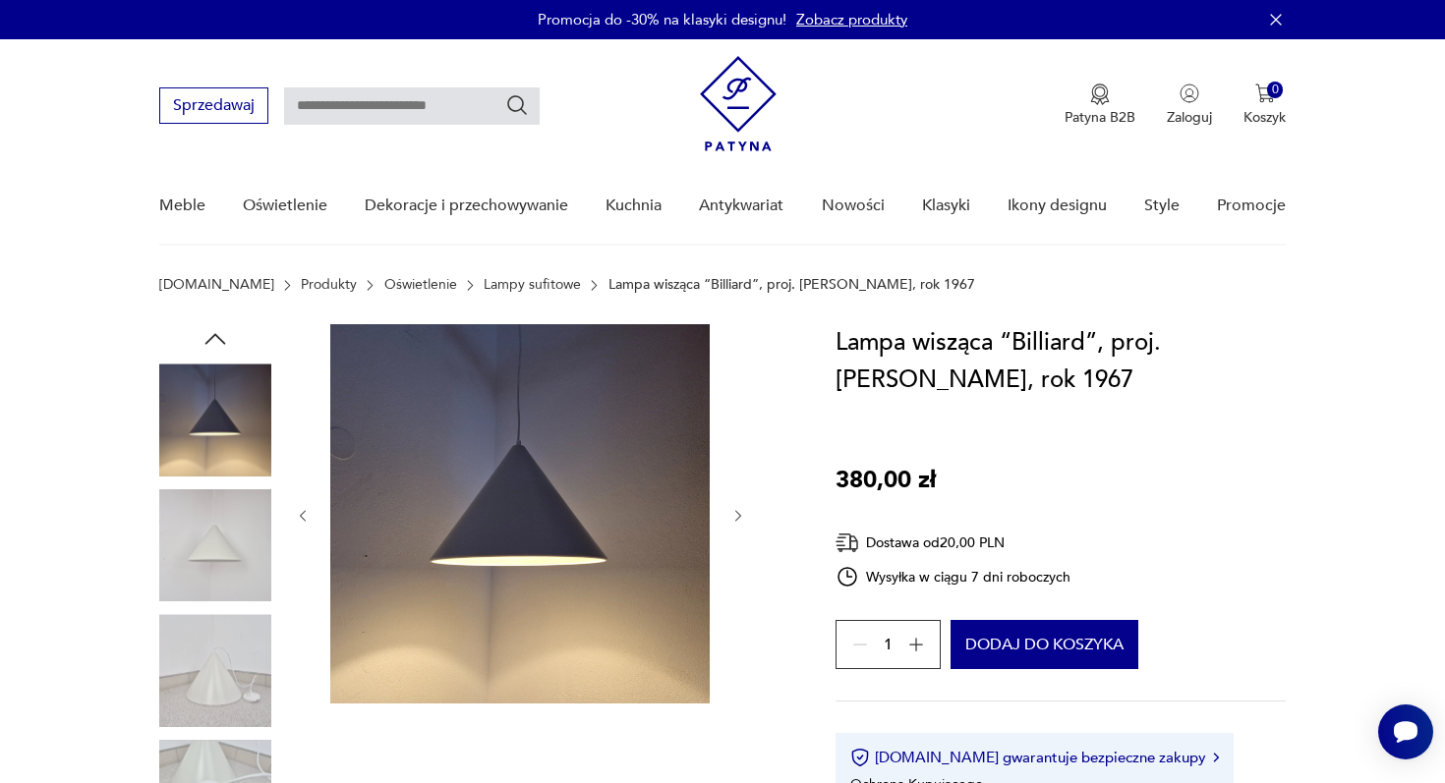
click at [223, 654] on img at bounding box center [215, 670] width 112 height 112
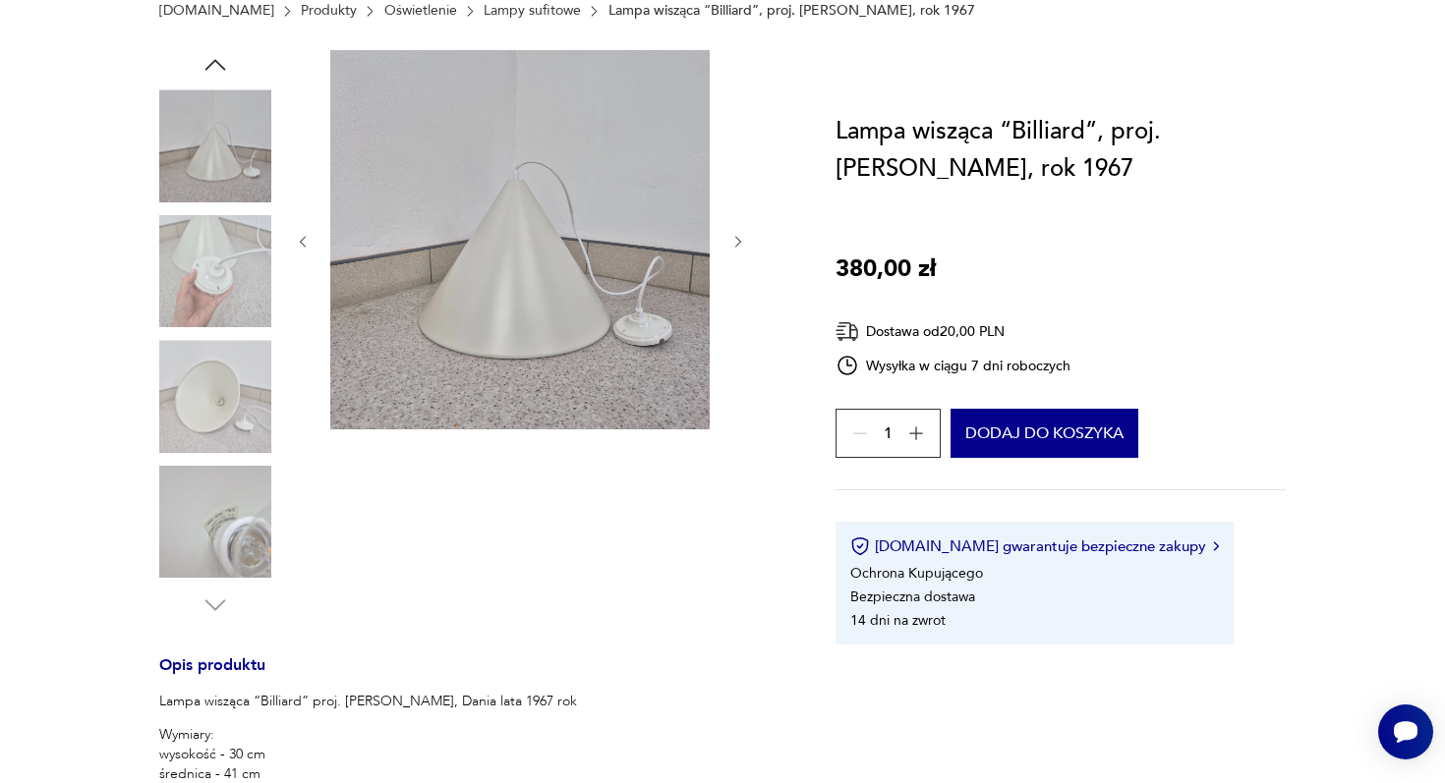
scroll to position [6, 0]
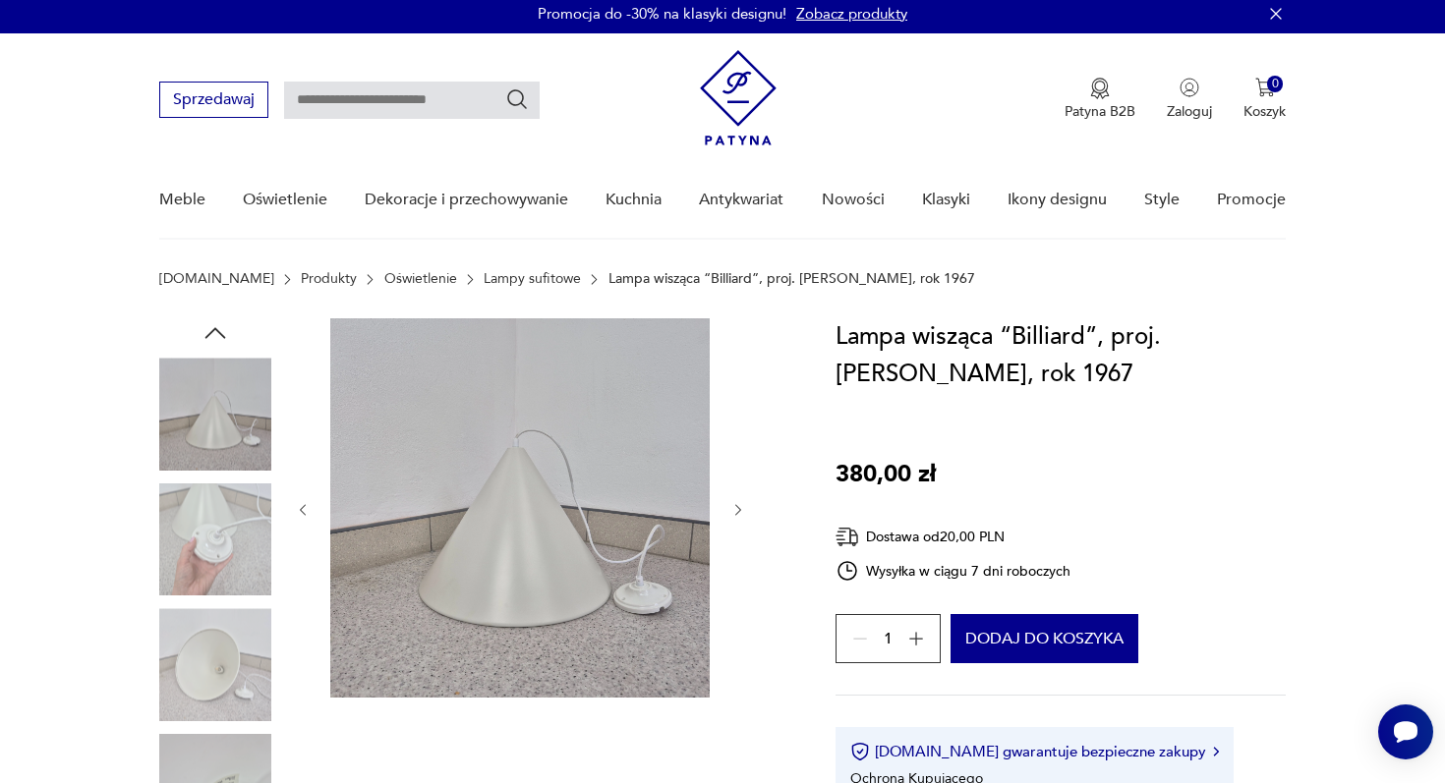
click at [211, 452] on img at bounding box center [215, 414] width 112 height 112
click at [224, 542] on img at bounding box center [215, 540] width 112 height 112
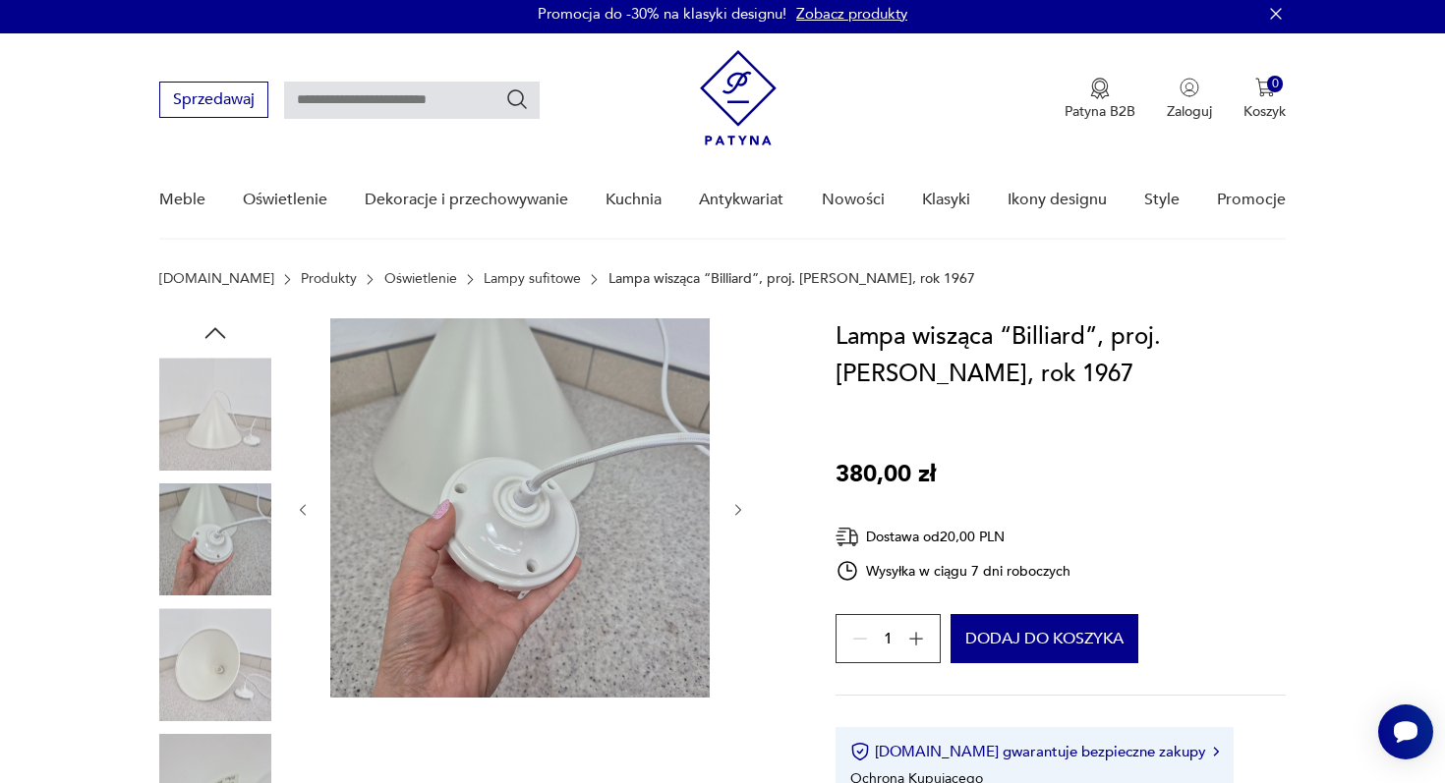
click at [206, 658] on img at bounding box center [215, 664] width 112 height 112
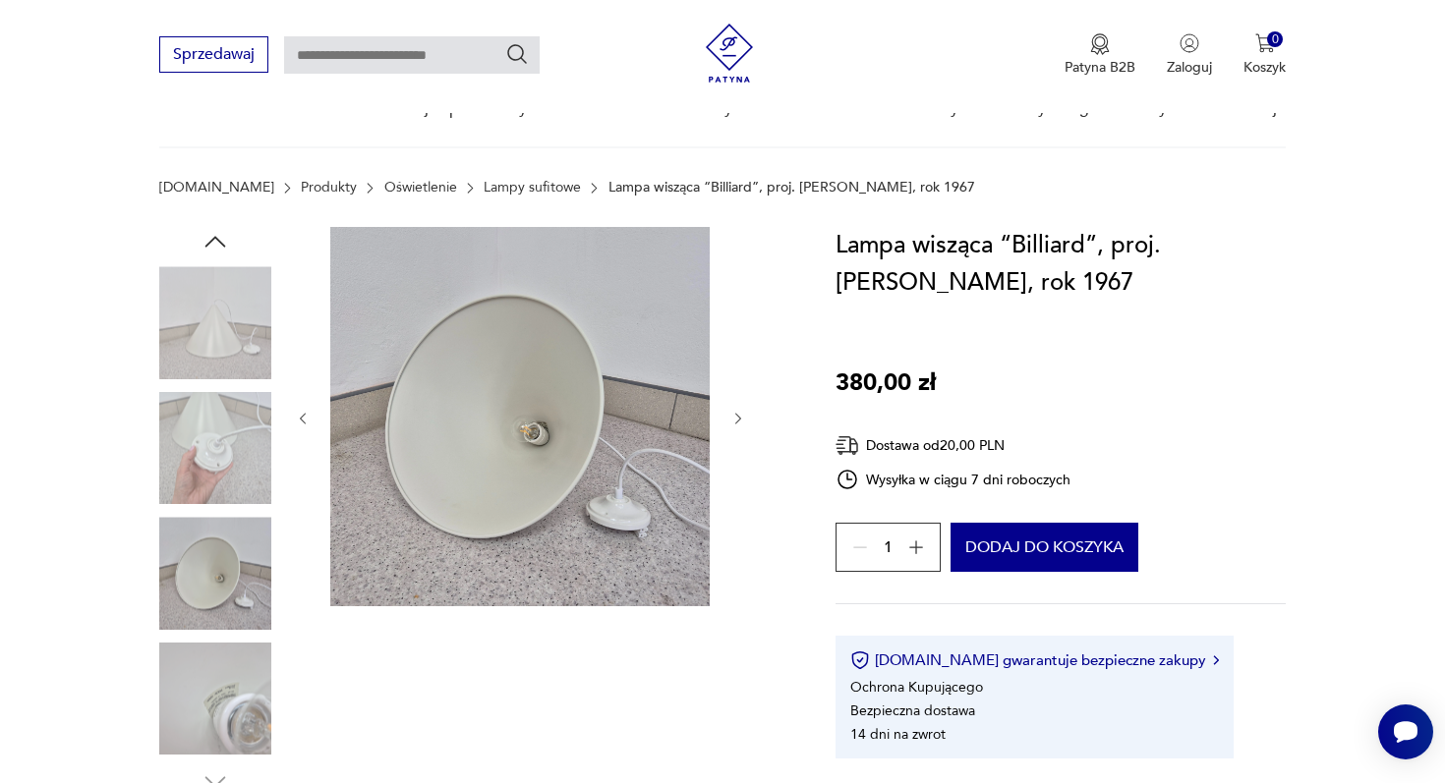
scroll to position [618, 0]
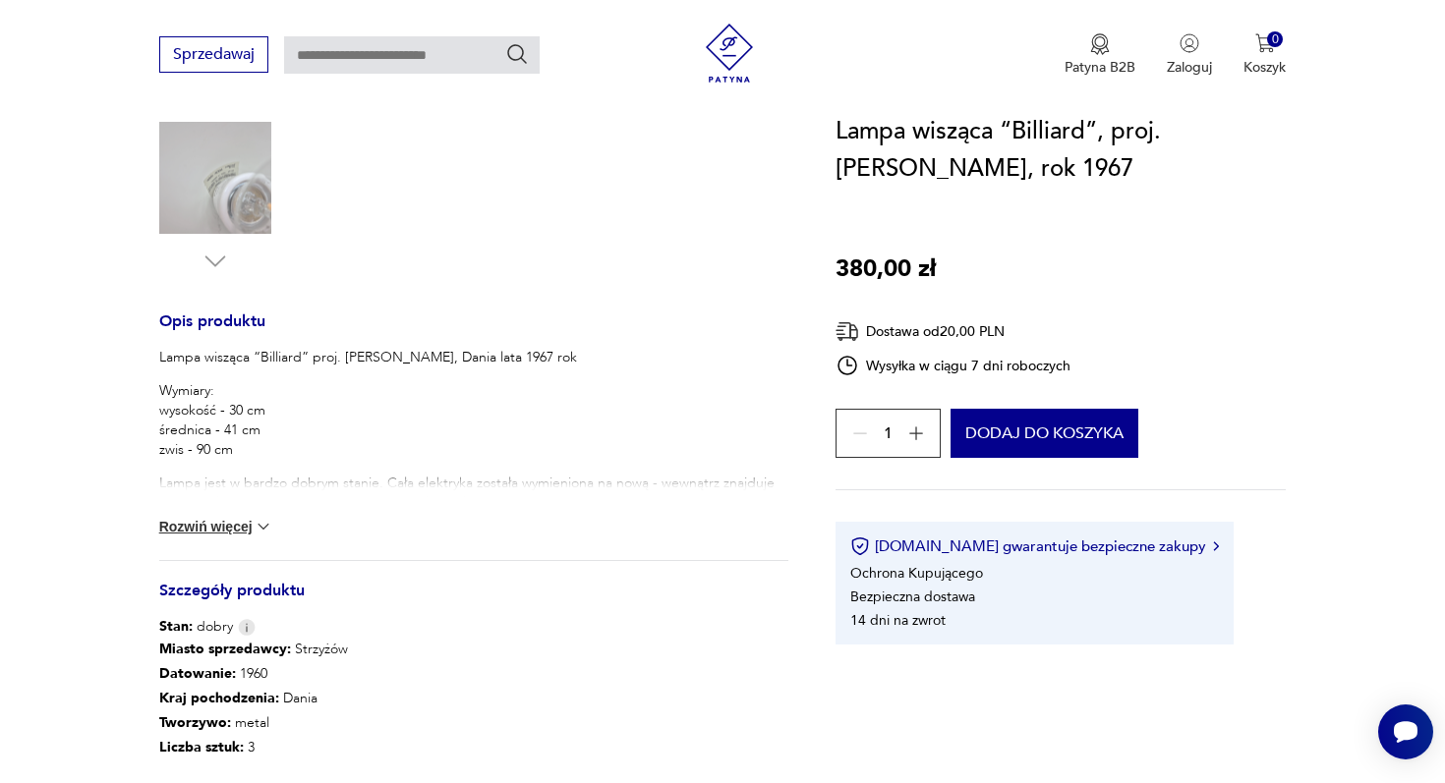
click at [235, 164] on img at bounding box center [215, 178] width 112 height 112
click at [213, 515] on div "Lampa wisząca “Billiard” proj. Louis Poulsen, Dania lata 1967 rok Wymiary: wyso…" at bounding box center [473, 454] width 629 height 212
click at [219, 524] on button "Rozwiń więcej" at bounding box center [216, 527] width 114 height 20
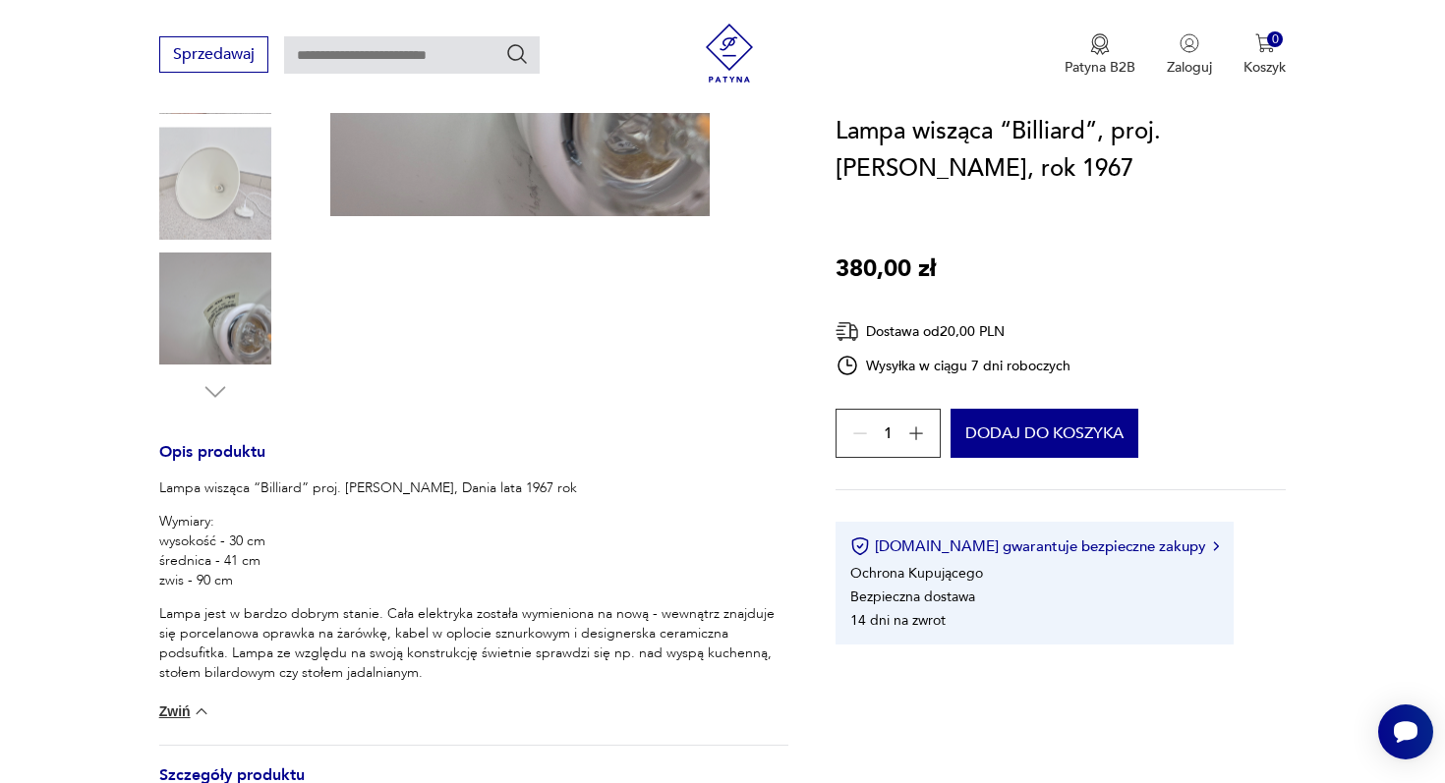
scroll to position [0, 0]
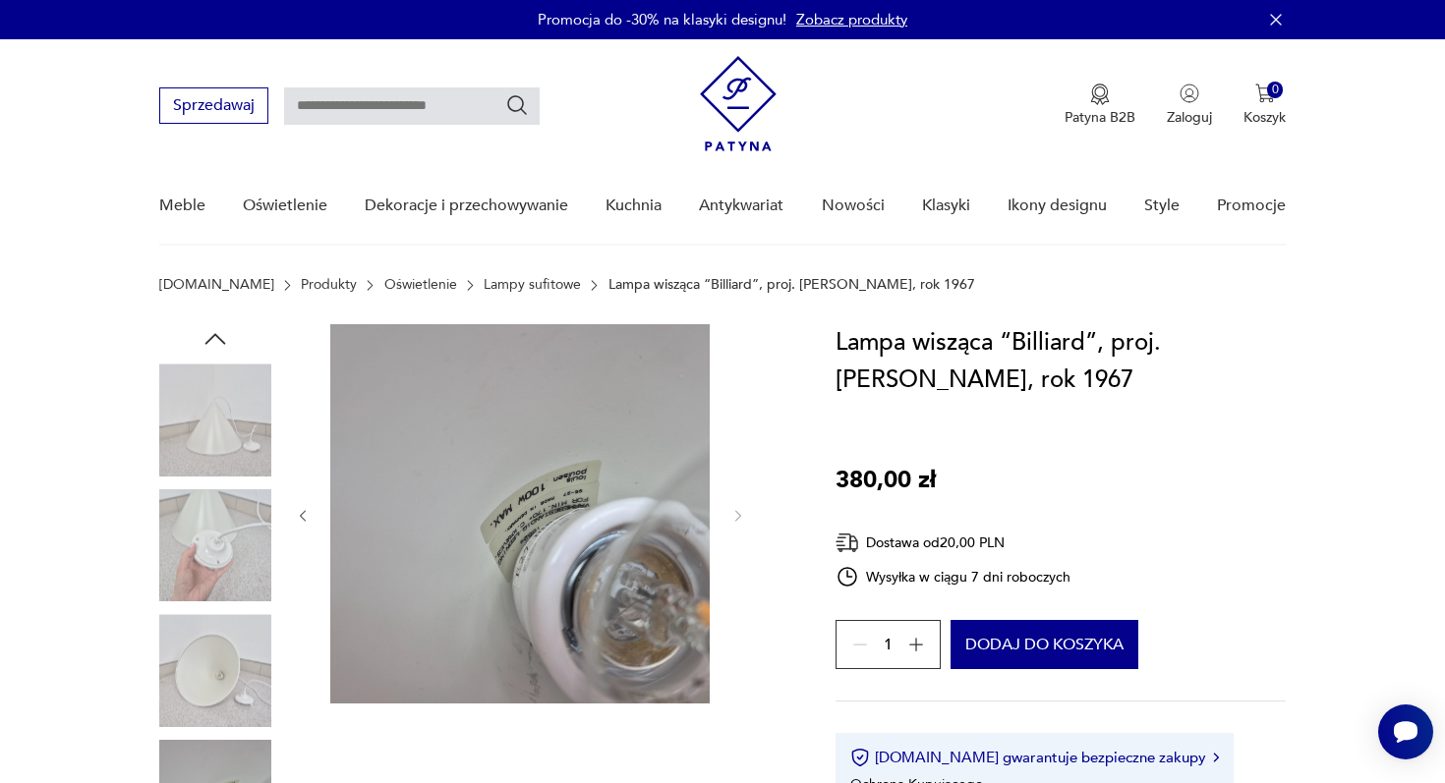
click at [220, 415] on img at bounding box center [215, 420] width 112 height 112
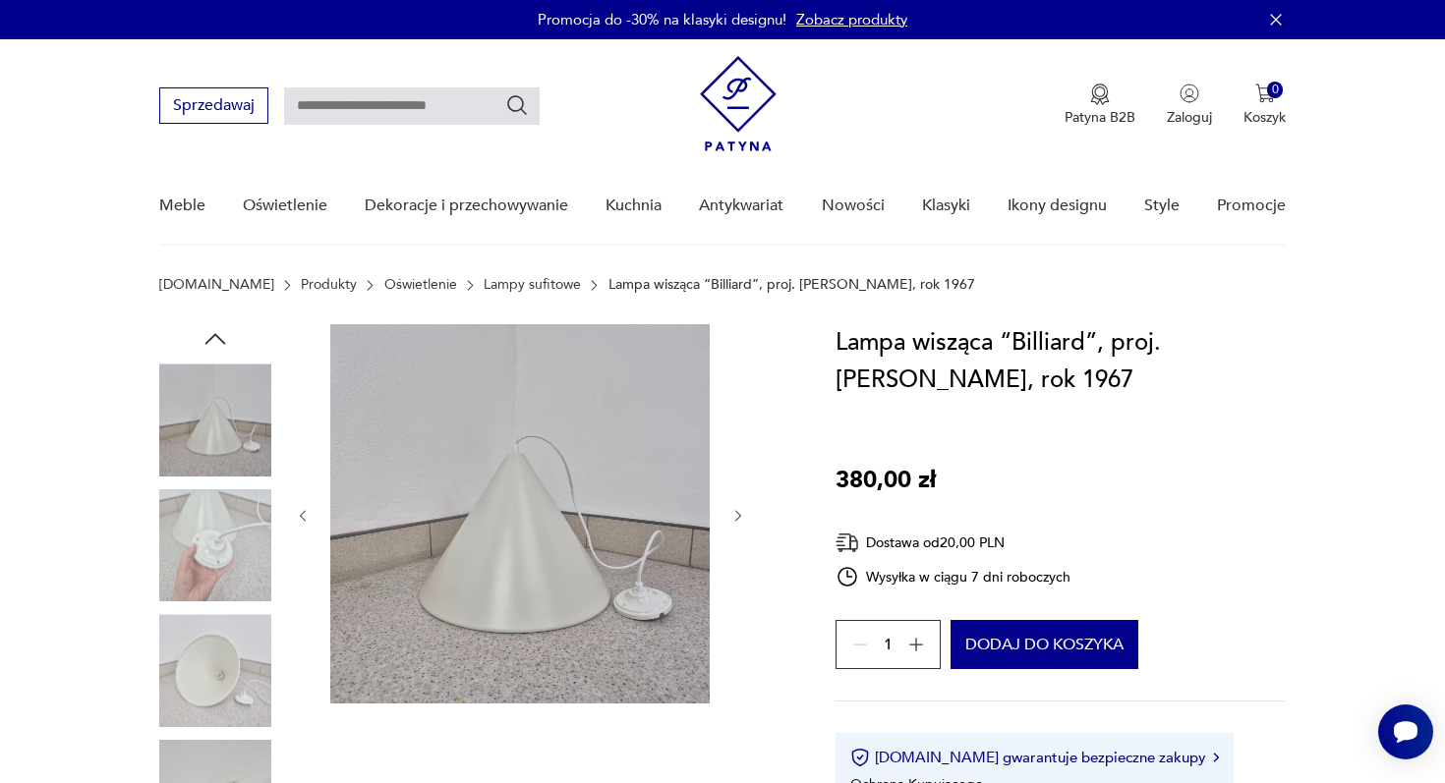
click at [542, 481] on img at bounding box center [519, 513] width 379 height 379
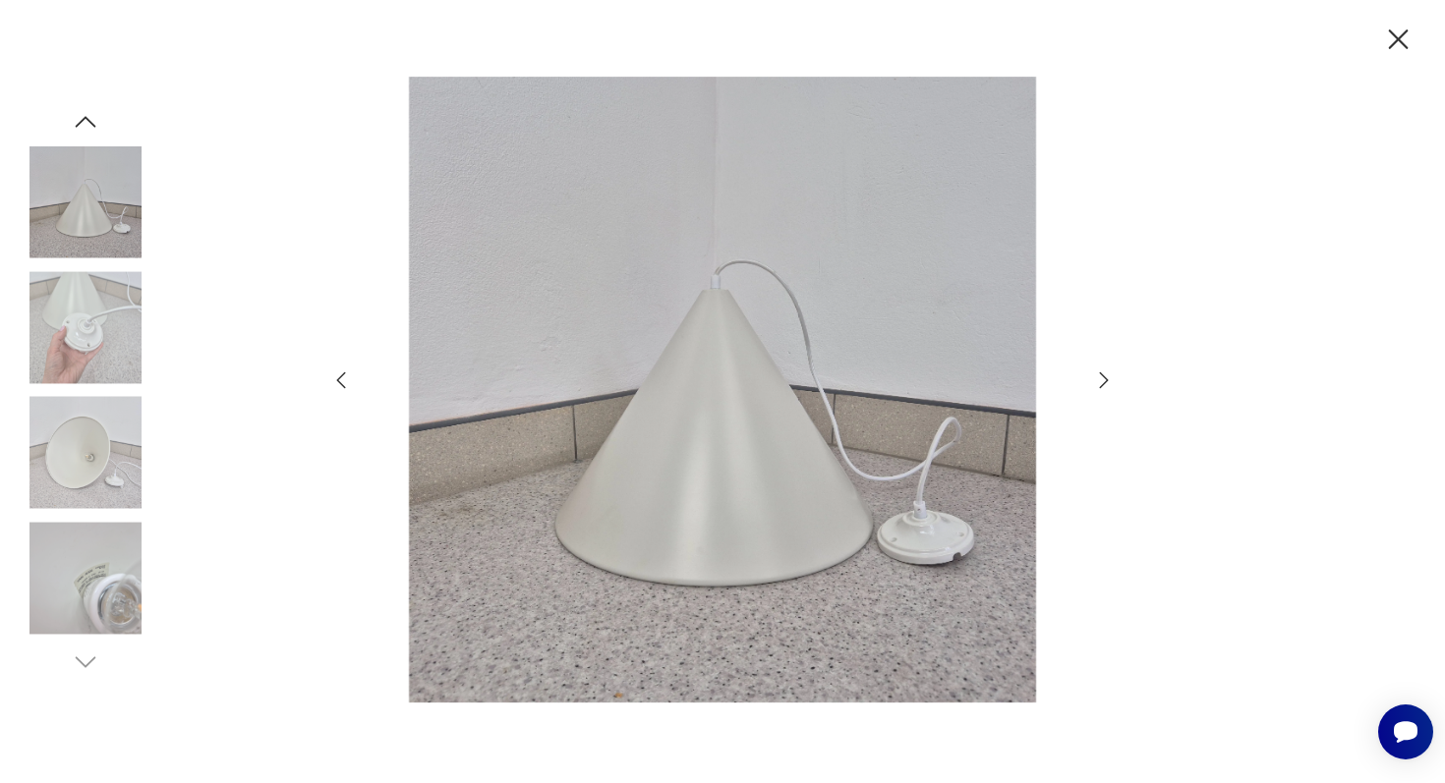
click at [1084, 391] on div at bounding box center [722, 392] width 786 height 631
click at [1102, 386] on icon "button" at bounding box center [1104, 381] width 24 height 24
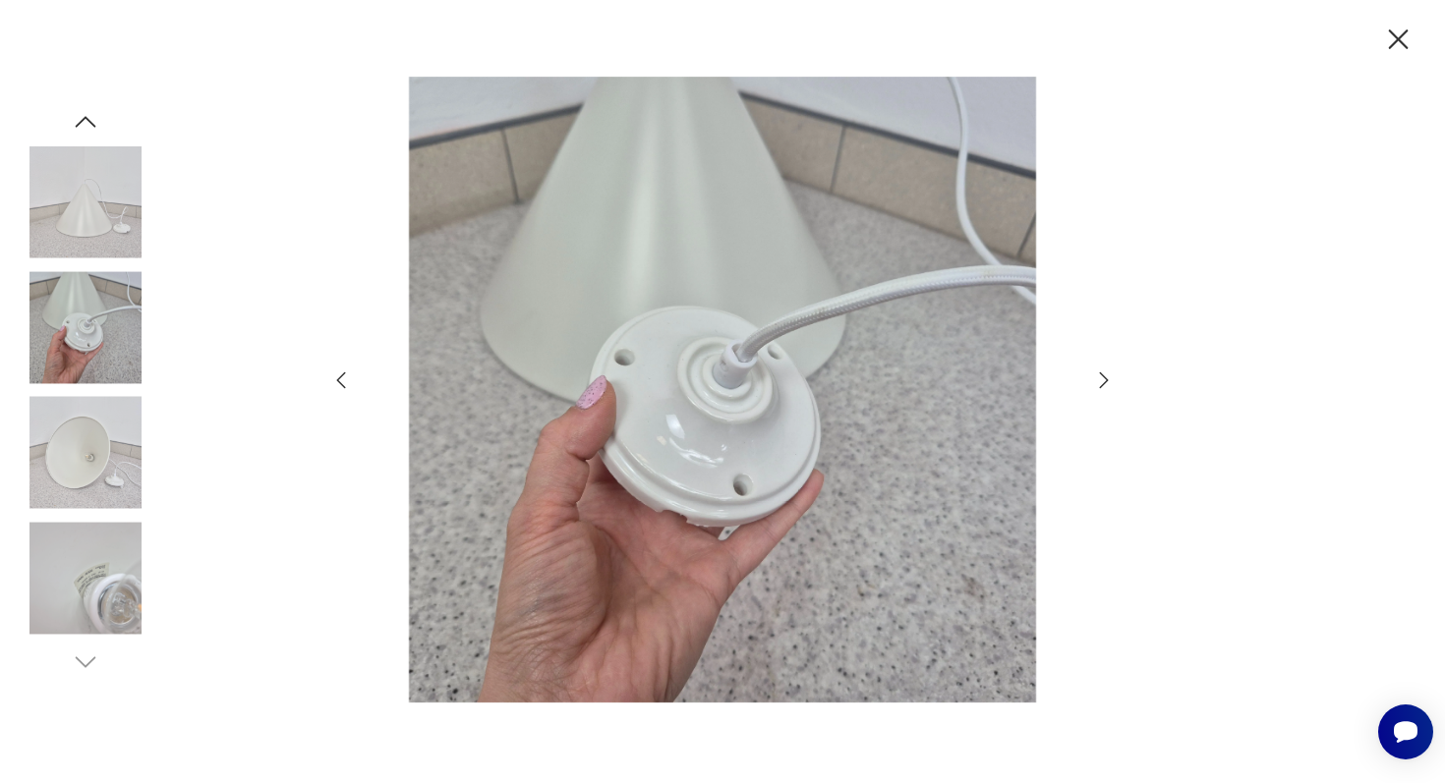
click at [1102, 386] on icon "button" at bounding box center [1104, 381] width 24 height 24
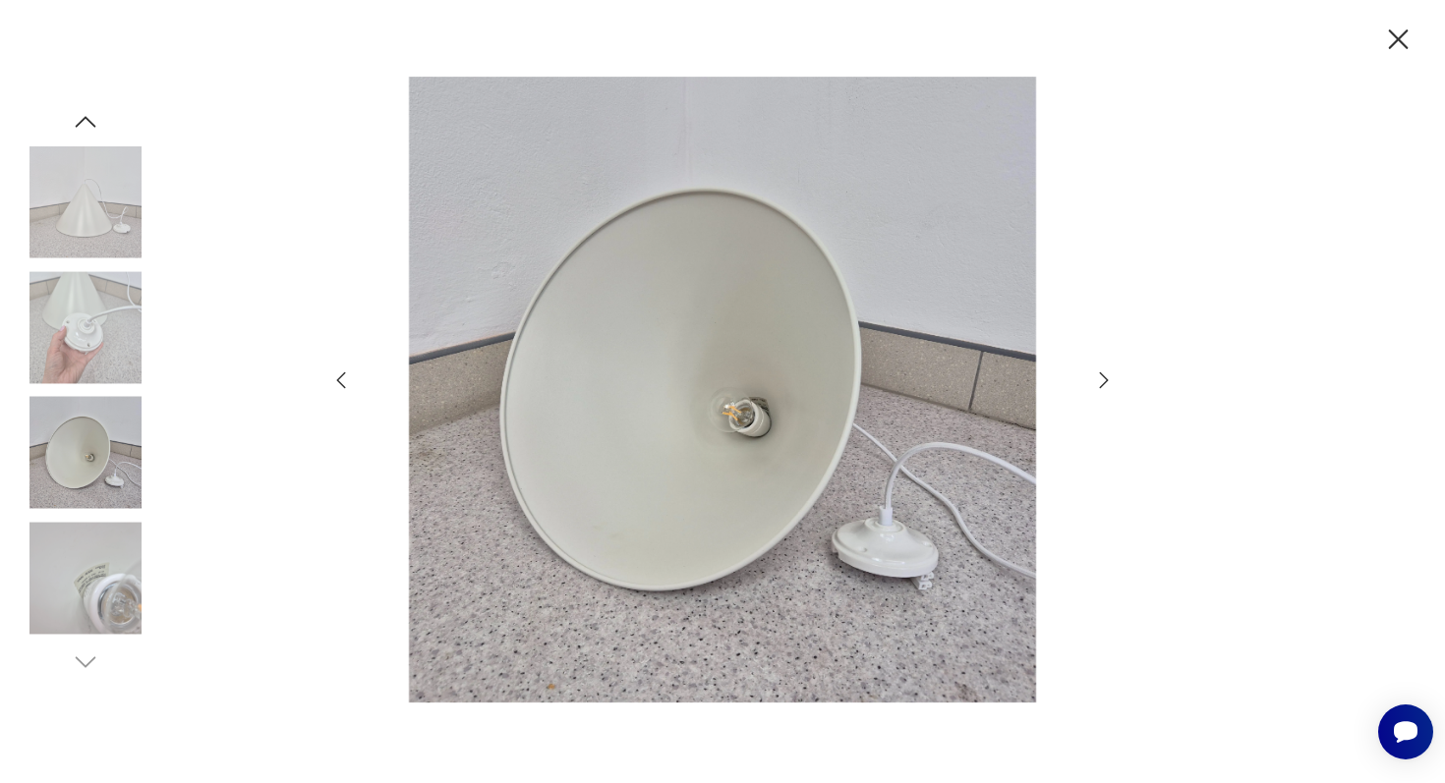
click at [1102, 386] on icon "button" at bounding box center [1104, 381] width 24 height 24
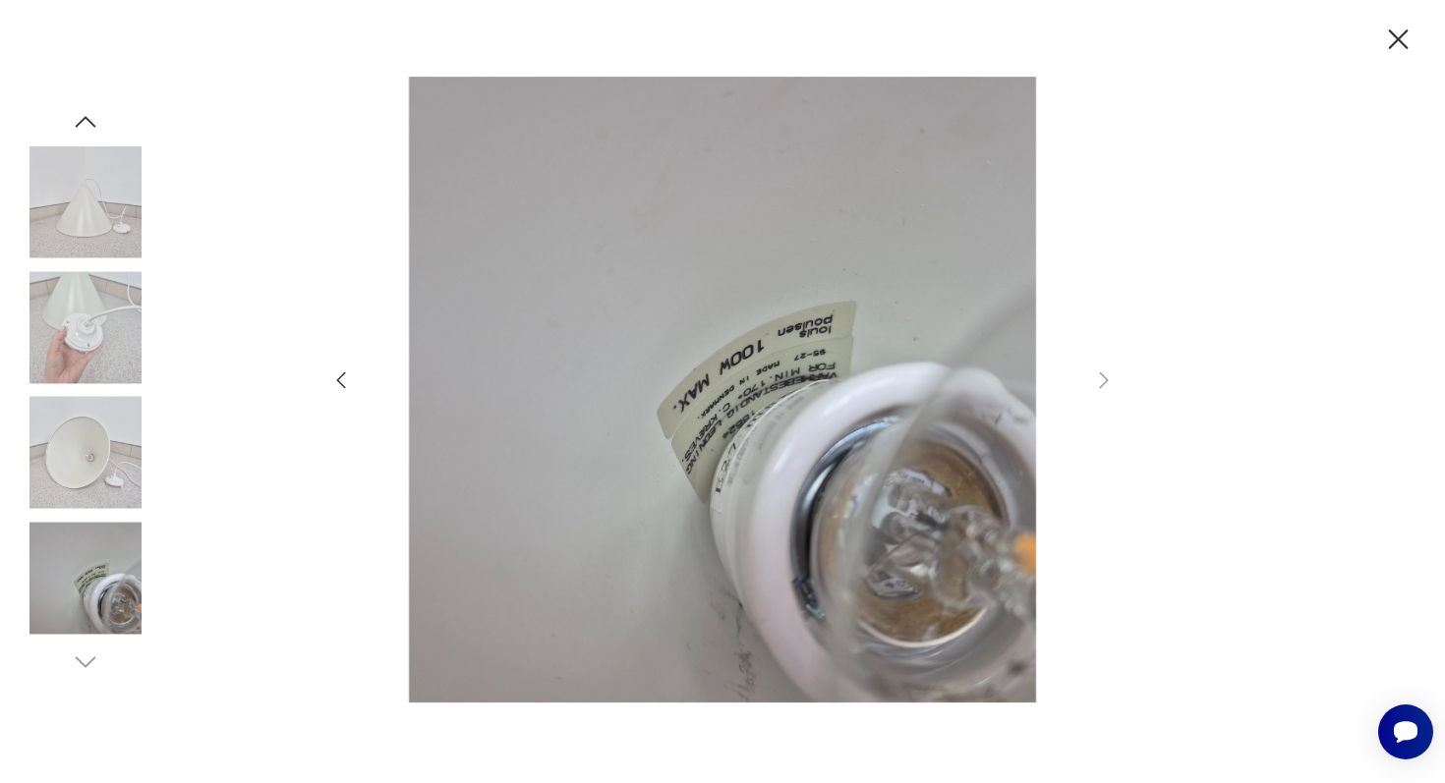
click at [332, 372] on icon "button" at bounding box center [341, 381] width 24 height 24
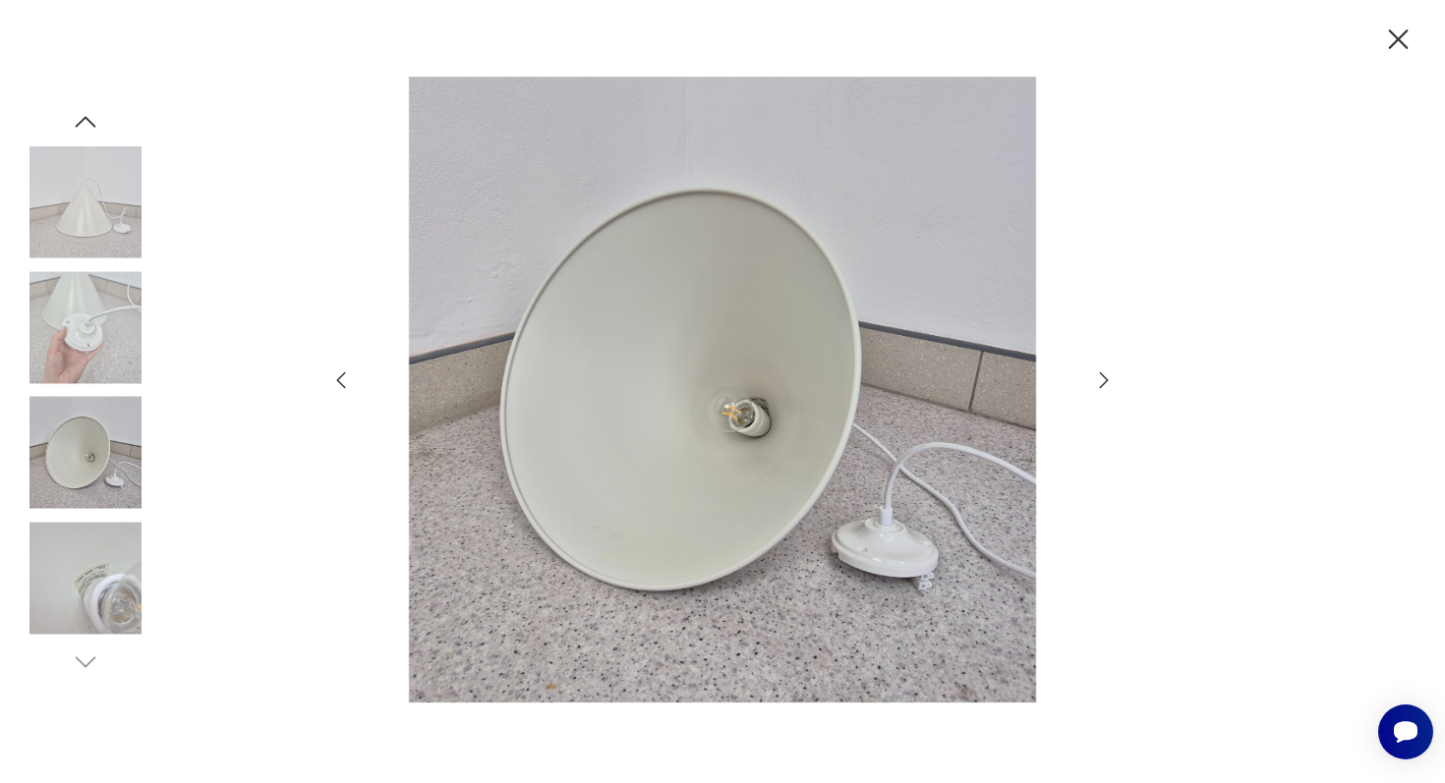
click at [332, 372] on icon "button" at bounding box center [341, 381] width 24 height 24
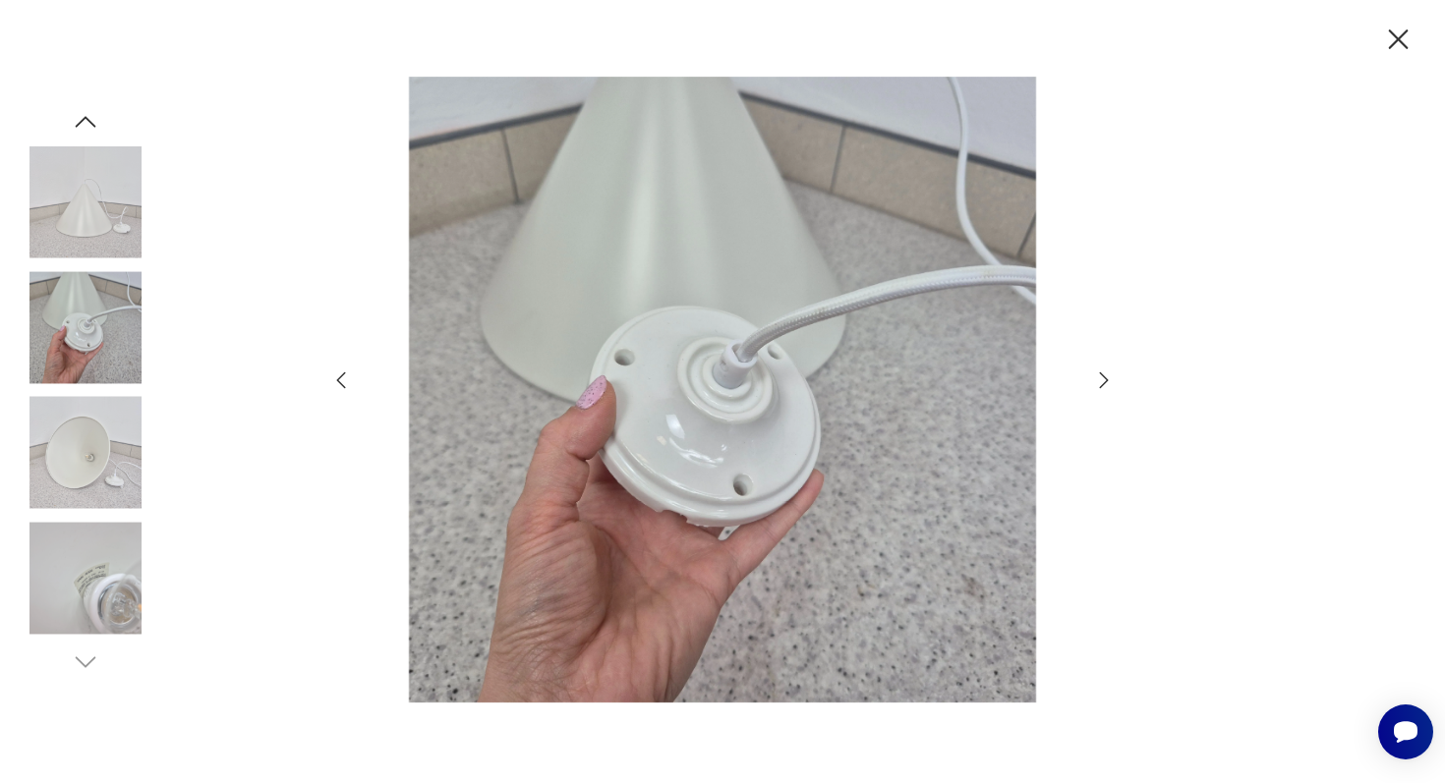
click at [332, 372] on icon "button" at bounding box center [341, 381] width 24 height 24
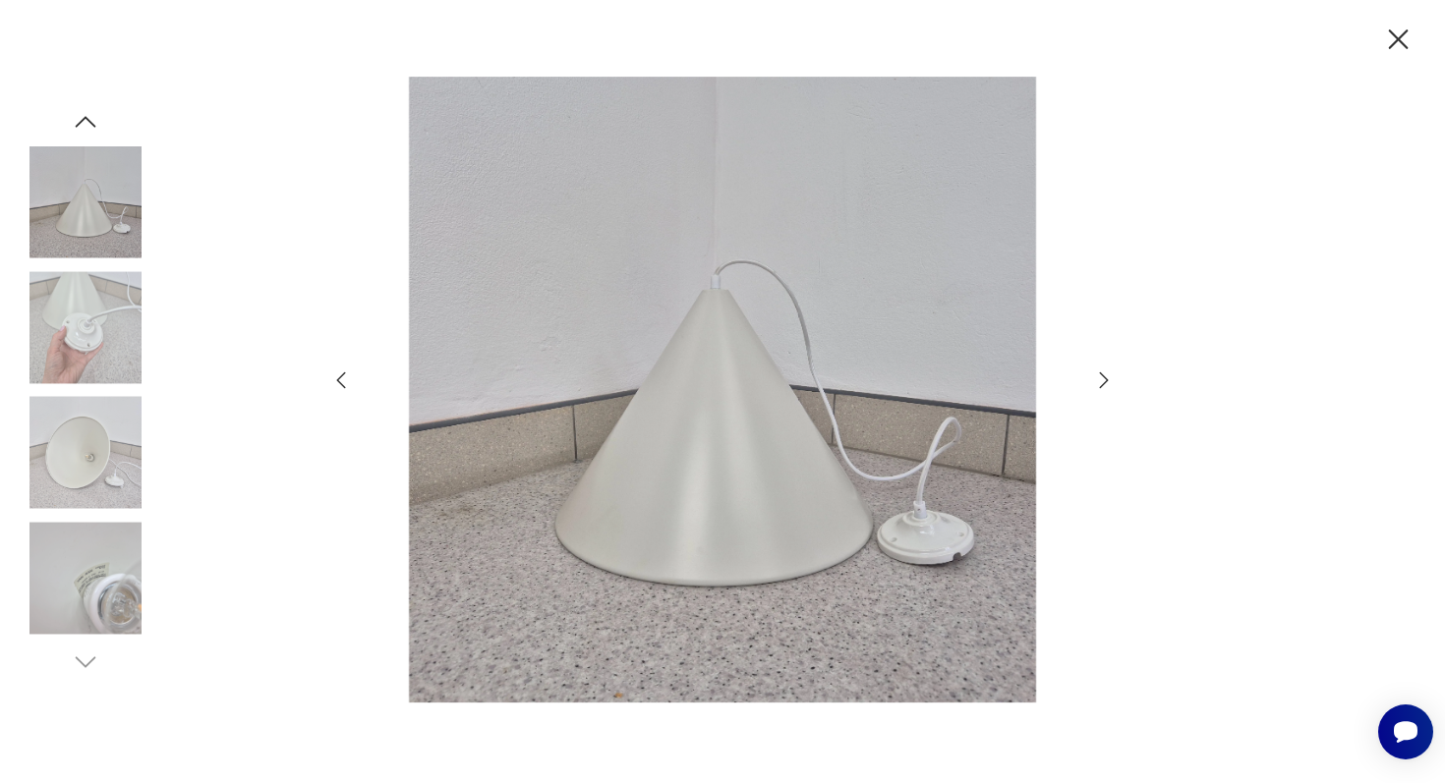
click at [332, 372] on icon "button" at bounding box center [341, 381] width 24 height 24
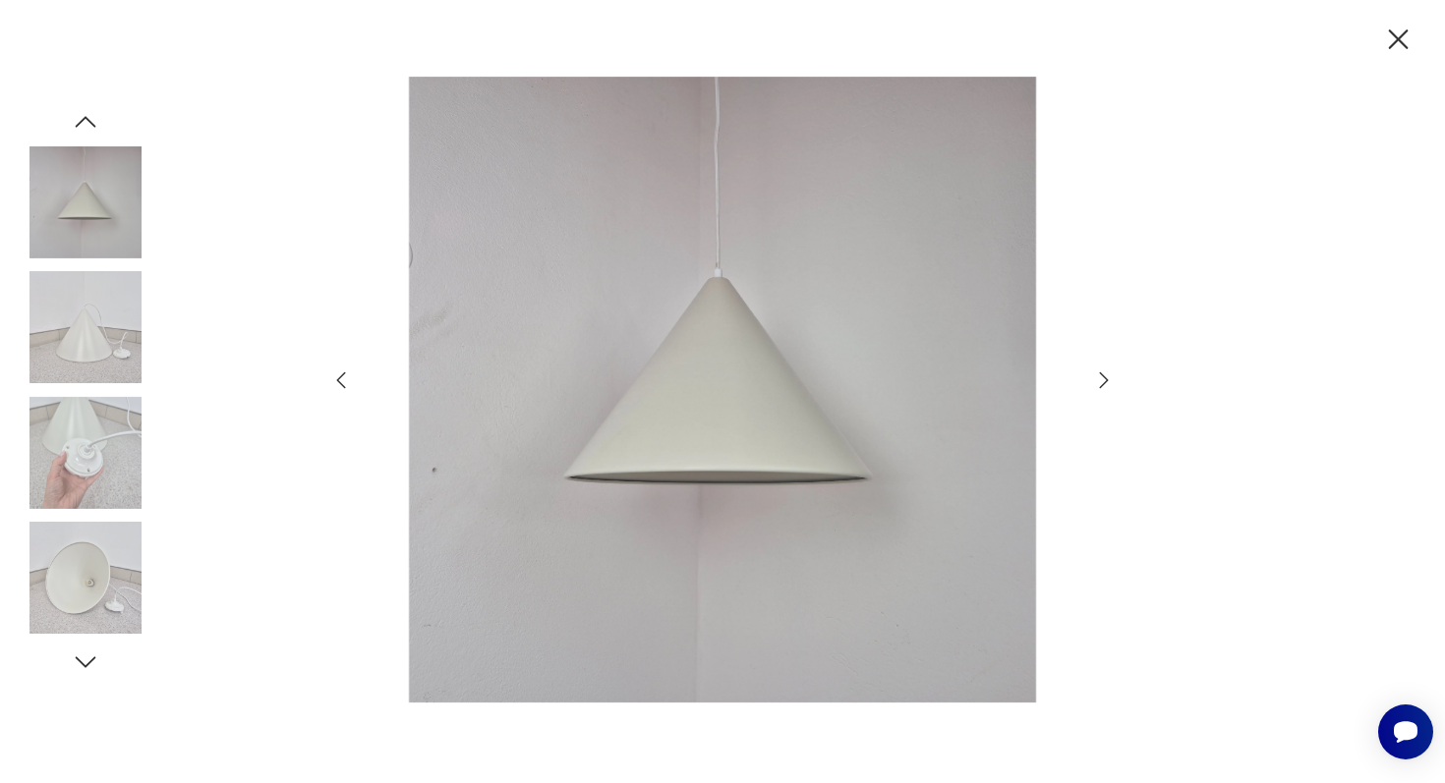
click at [94, 342] on img at bounding box center [85, 327] width 112 height 112
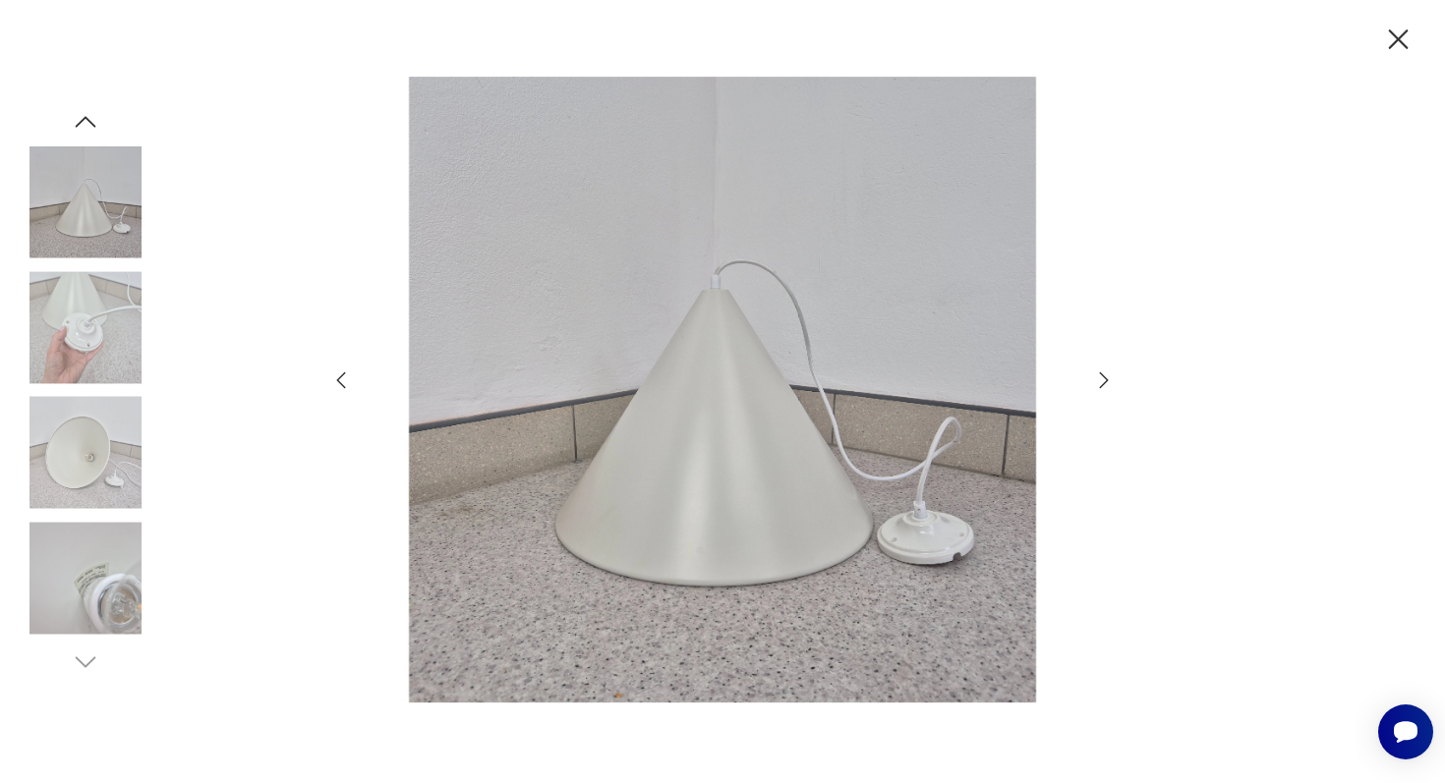
click at [101, 416] on img at bounding box center [85, 453] width 112 height 112
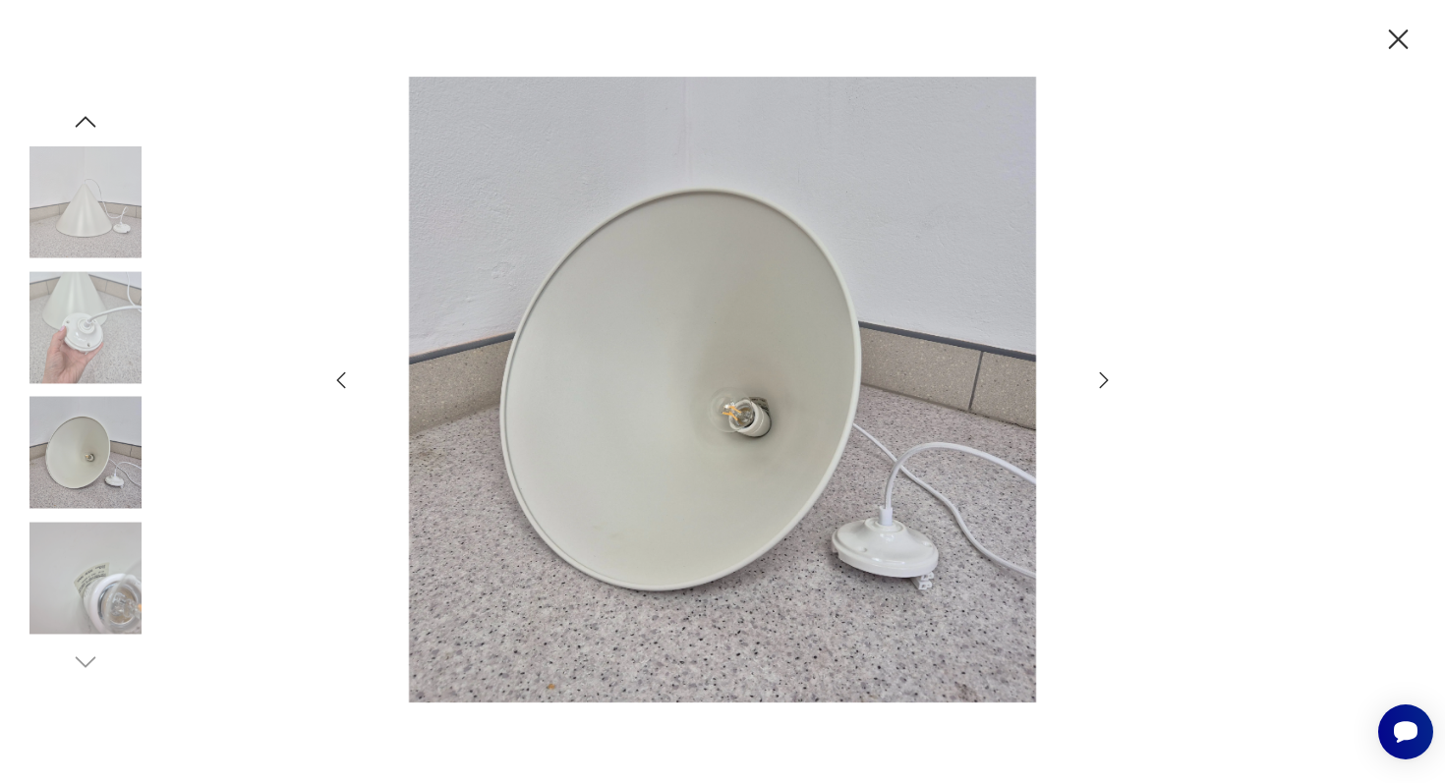
click at [1398, 46] on icon "button" at bounding box center [1398, 40] width 34 height 34
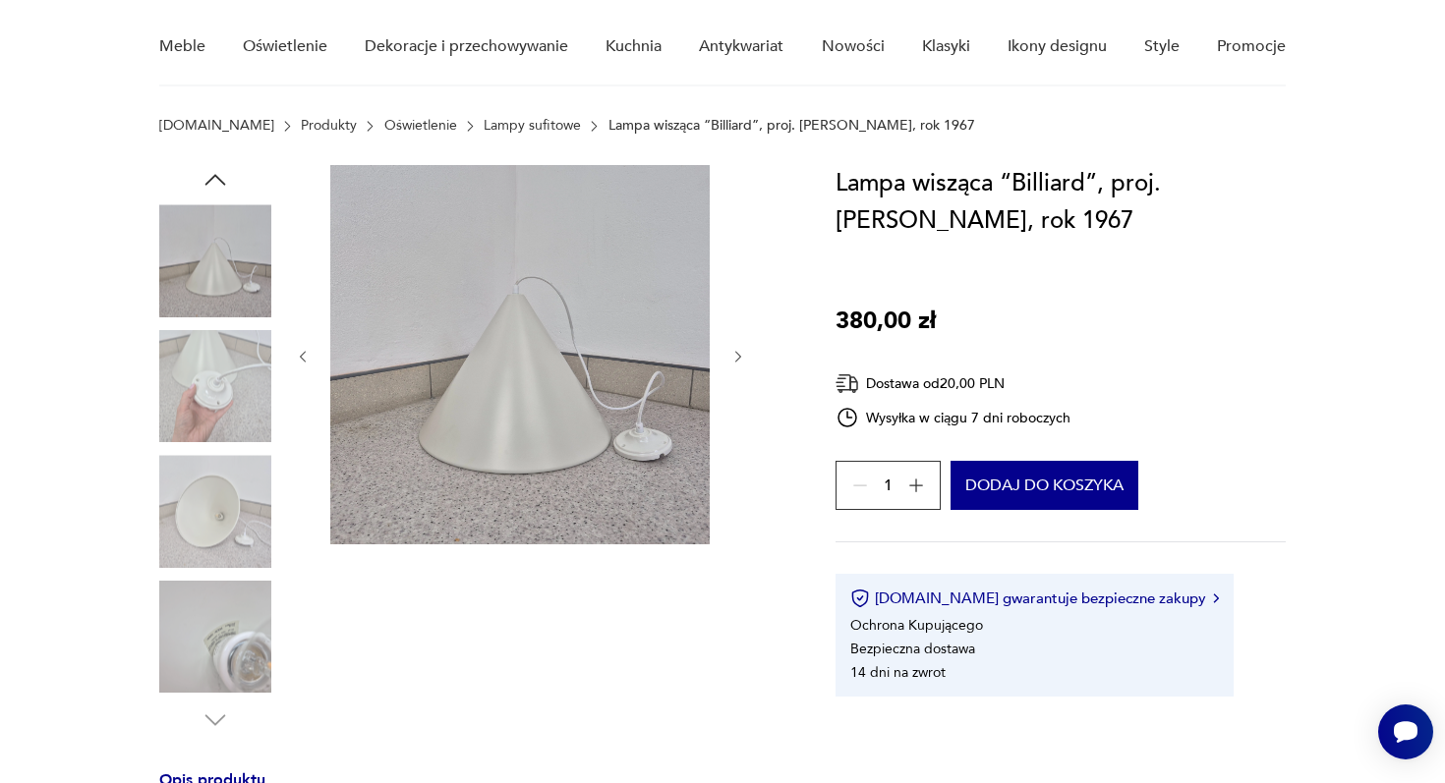
scroll to position [175, 0]
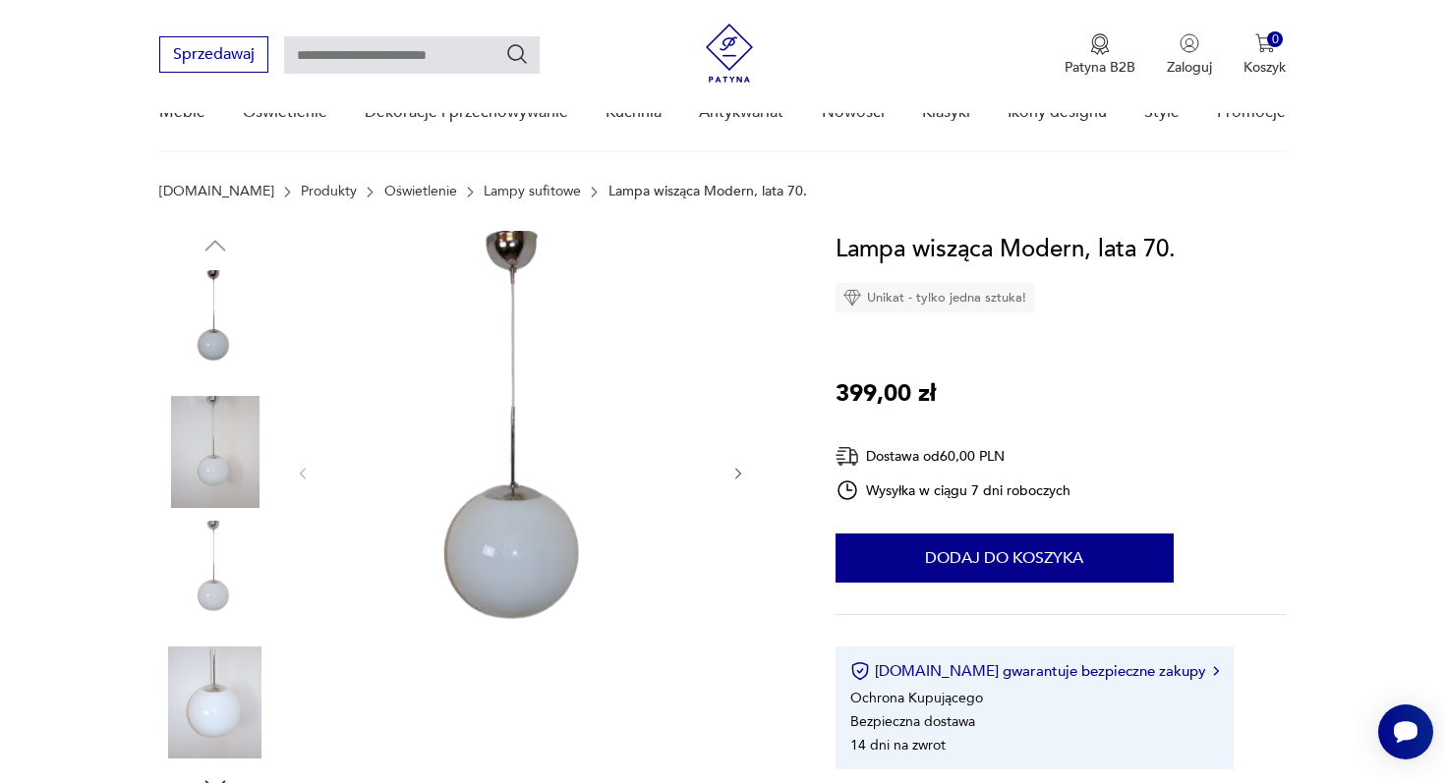
scroll to position [306, 0]
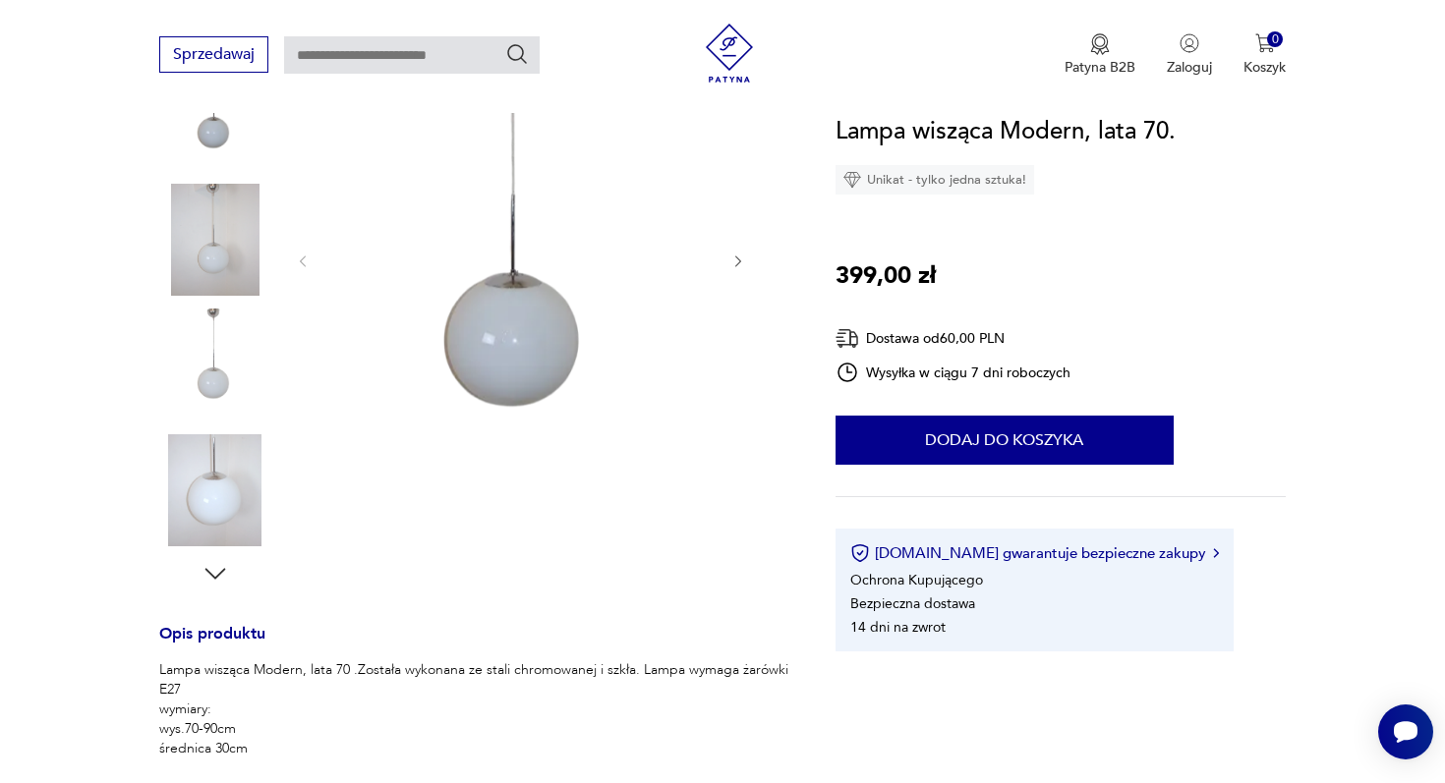
click at [212, 480] on img at bounding box center [215, 490] width 112 height 112
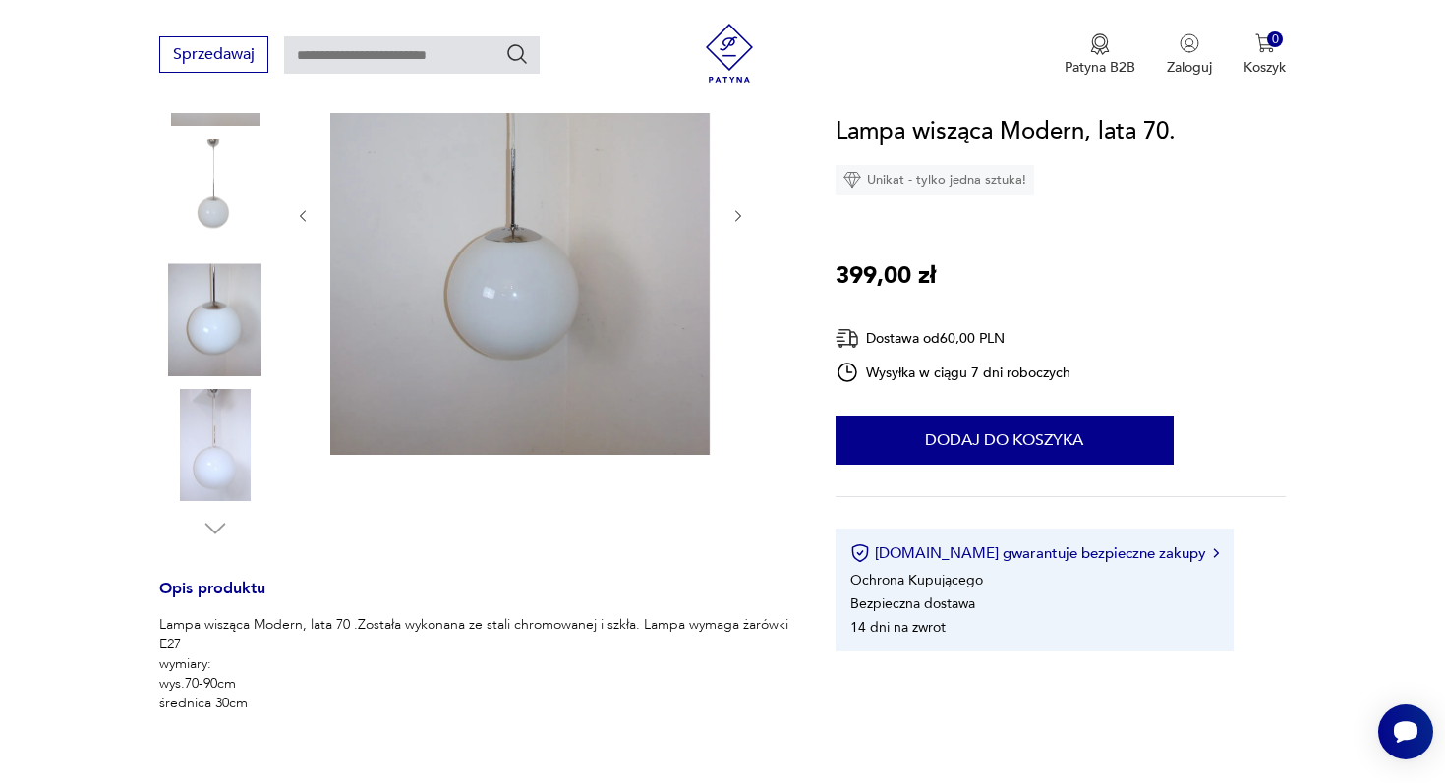
scroll to position [352, 0]
drag, startPoint x: 193, startPoint y: 702, endPoint x: 265, endPoint y: 702, distance: 72.7
click at [265, 702] on p "Lampa wisząca Modern, lata 70 .Została wykonana ze stali chromowanej i szkła. L…" at bounding box center [473, 663] width 629 height 98
click at [232, 453] on img at bounding box center [215, 444] width 112 height 112
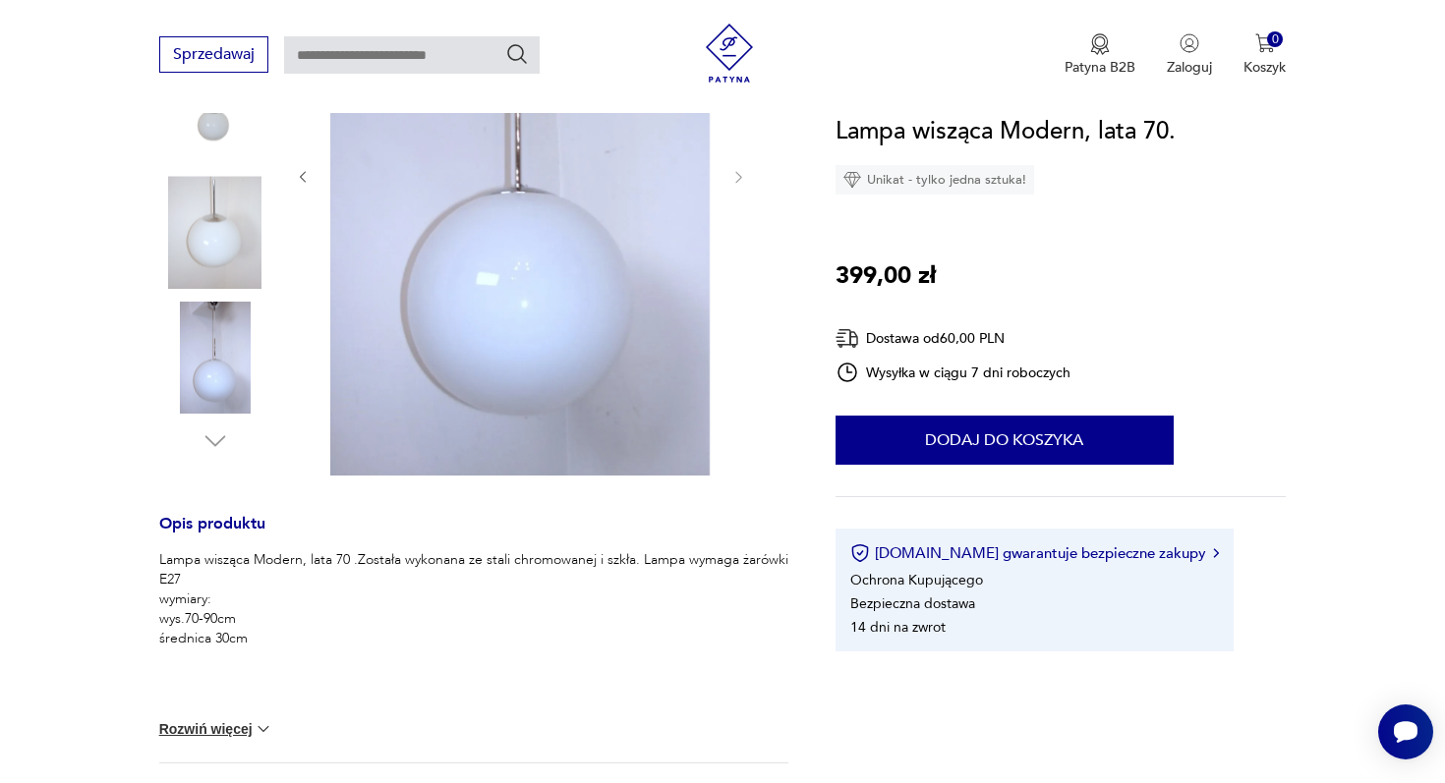
scroll to position [410, 0]
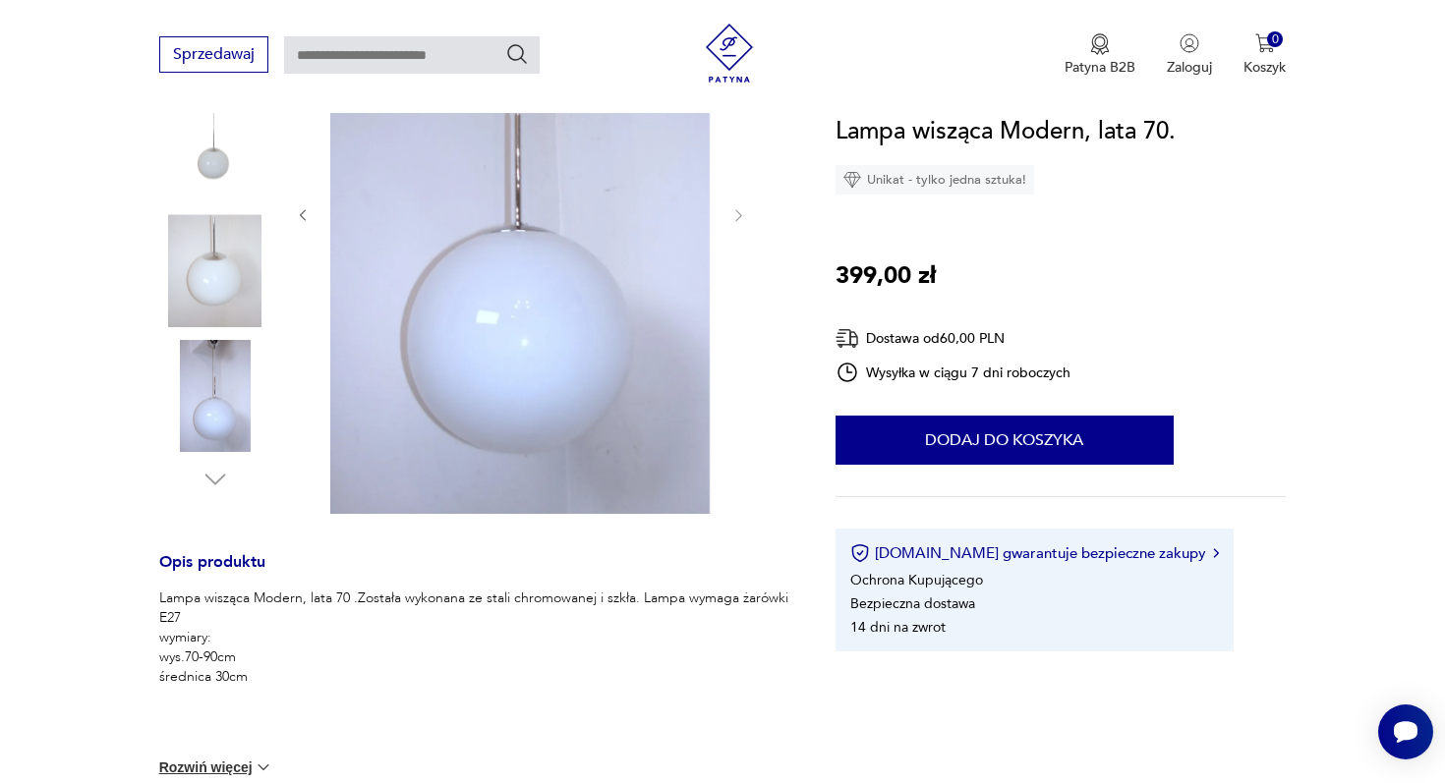
click at [212, 173] on img at bounding box center [215, 145] width 112 height 112
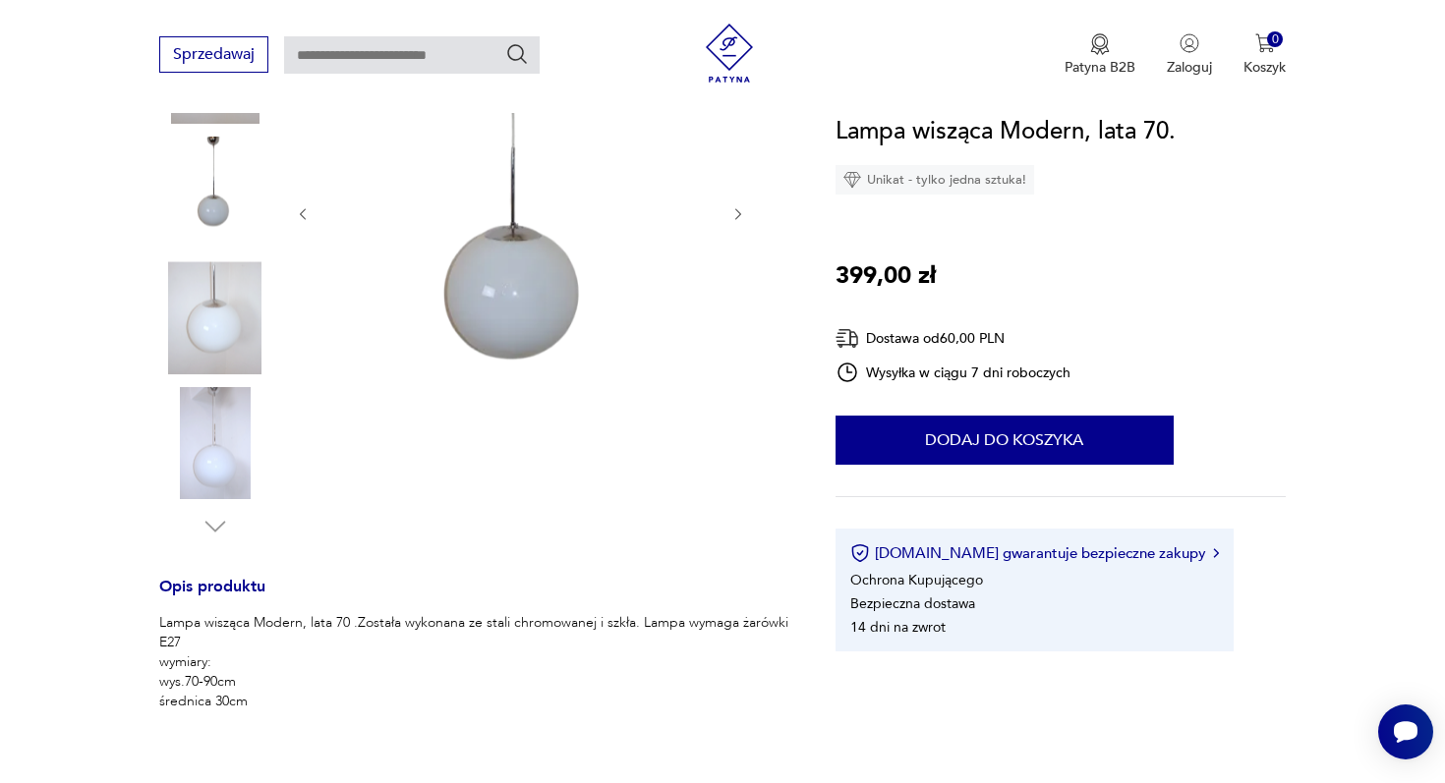
scroll to position [352, 0]
click at [207, 276] on img at bounding box center [215, 318] width 112 height 112
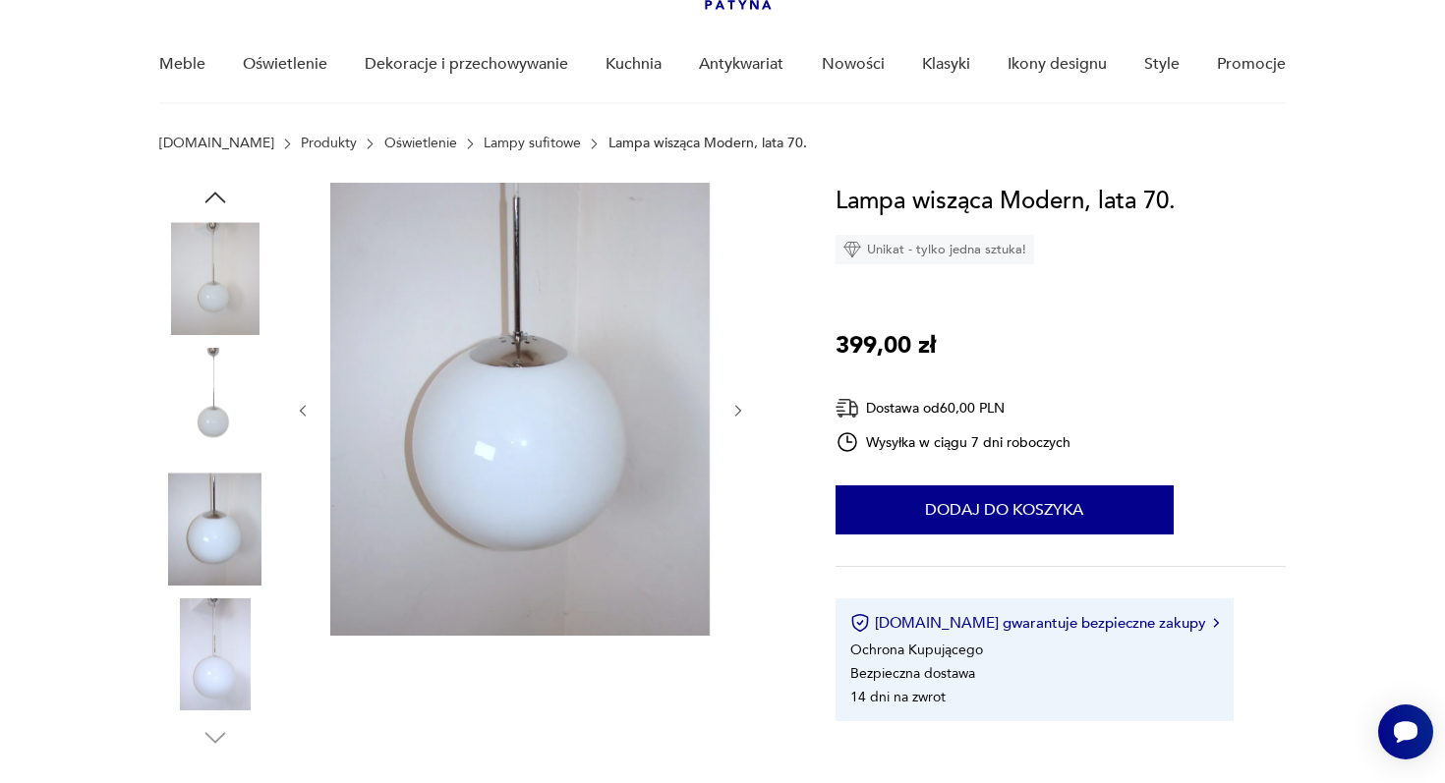
scroll to position [143, 0]
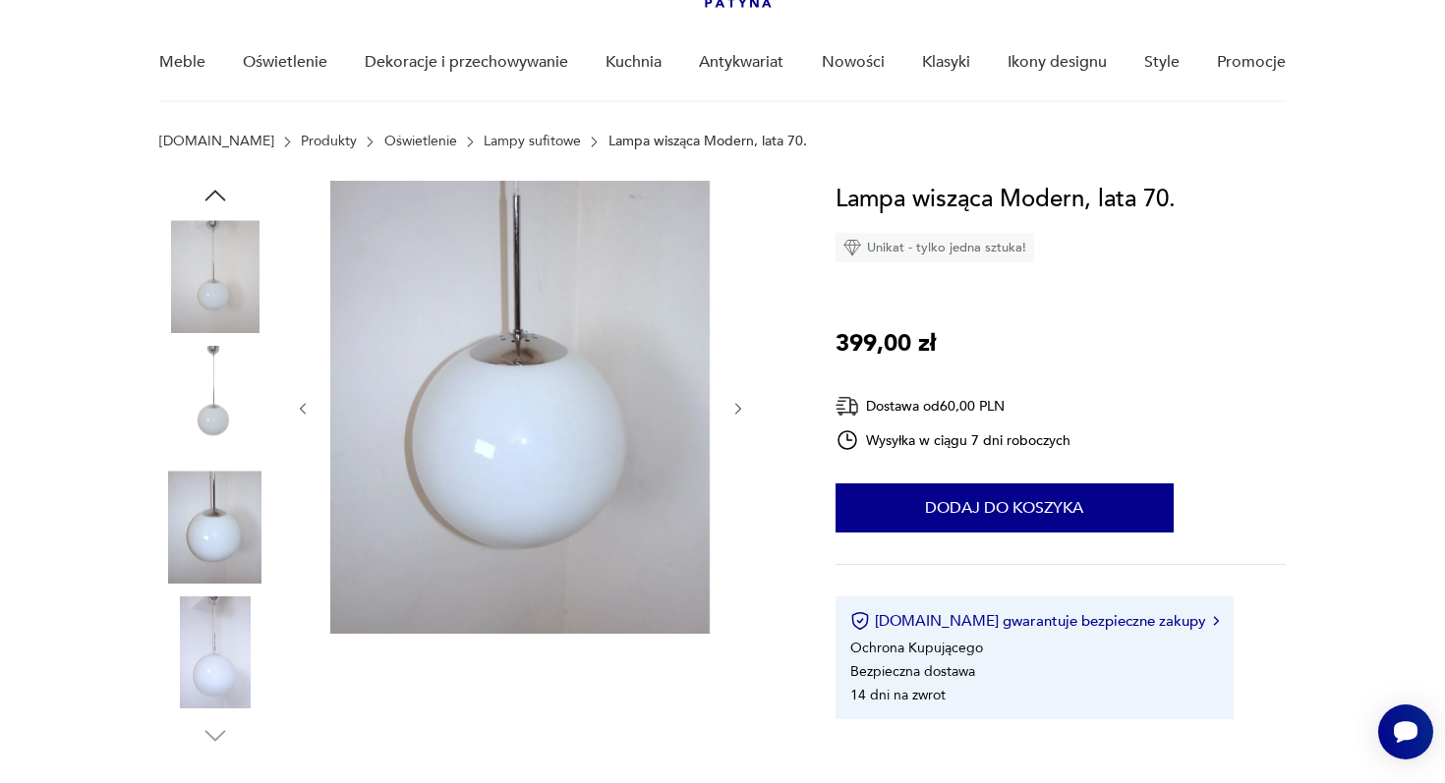
click at [208, 534] on img at bounding box center [215, 527] width 112 height 112
click at [211, 411] on img at bounding box center [215, 402] width 112 height 112
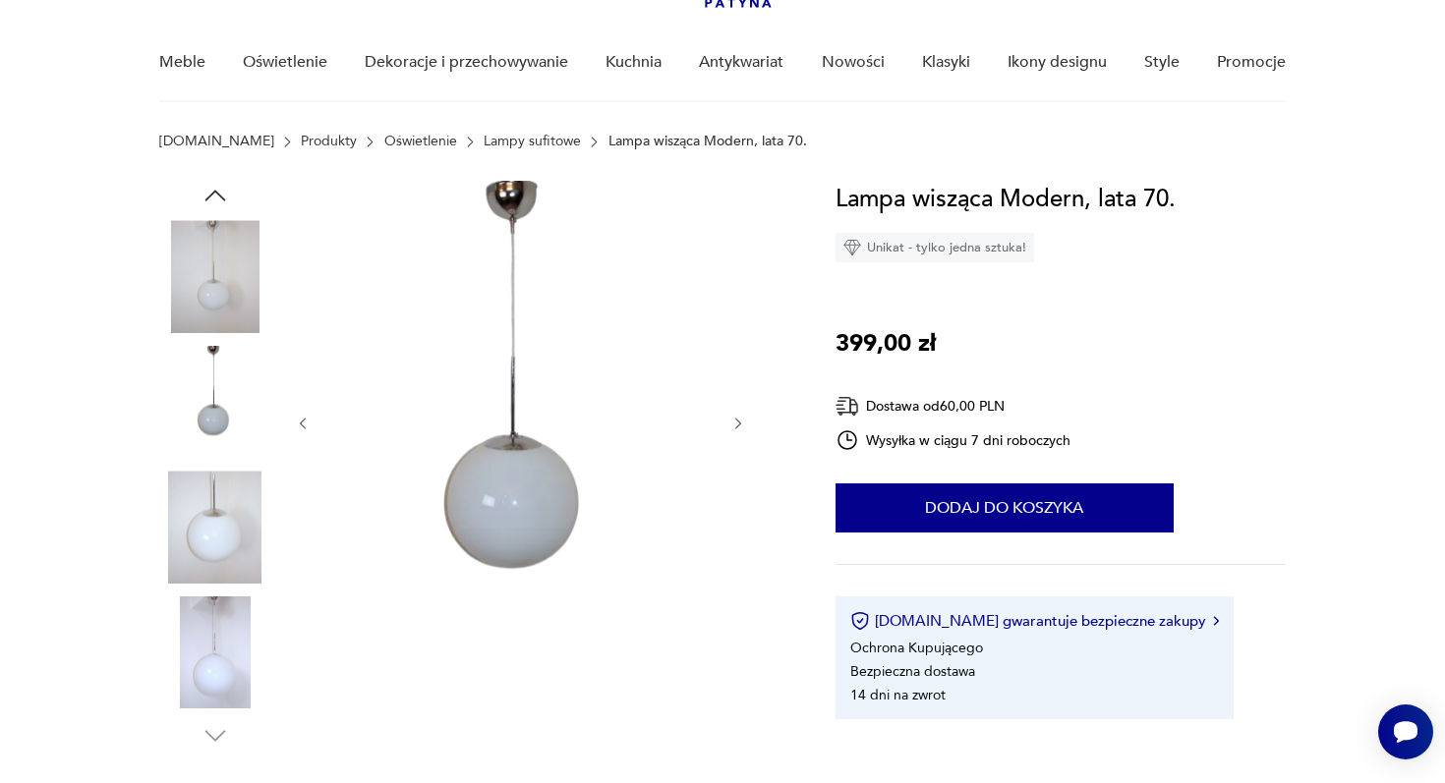
click at [221, 289] on img at bounding box center [215, 276] width 112 height 112
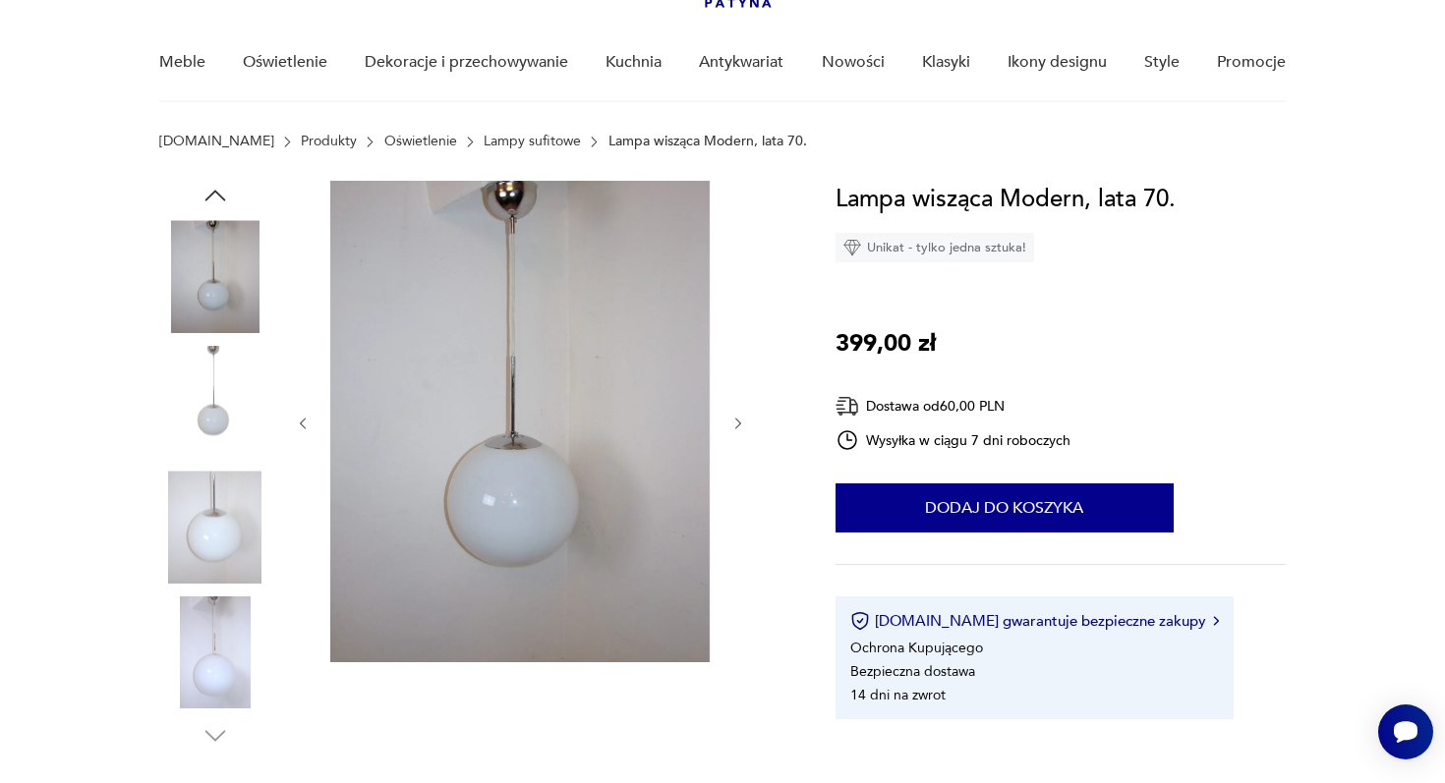
click at [477, 326] on img at bounding box center [519, 422] width 379 height 482
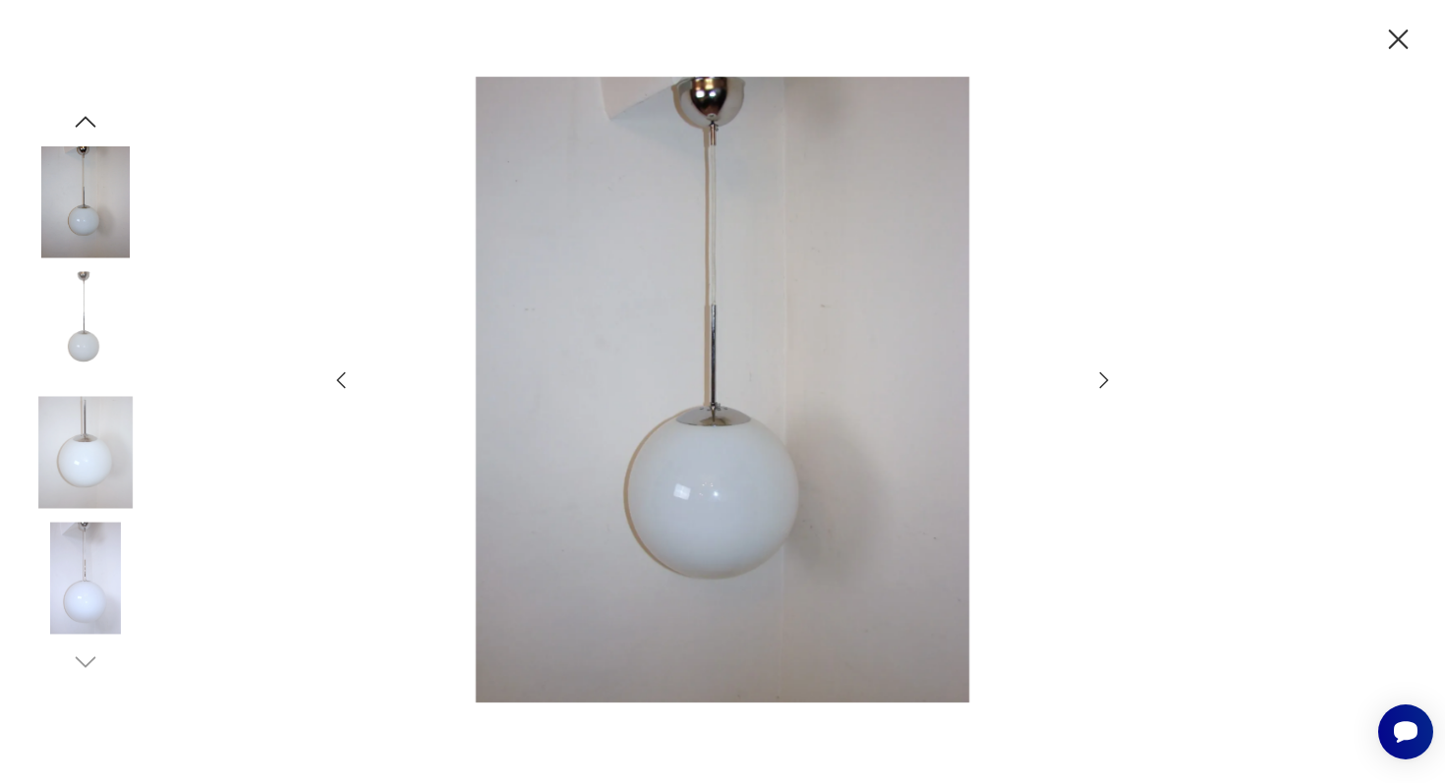
drag, startPoint x: 1334, startPoint y: 487, endPoint x: 1283, endPoint y: 197, distance: 295.4
click at [1334, 486] on div at bounding box center [722, 391] width 1445 height 783
